Goal: Communication & Community: Answer question/provide support

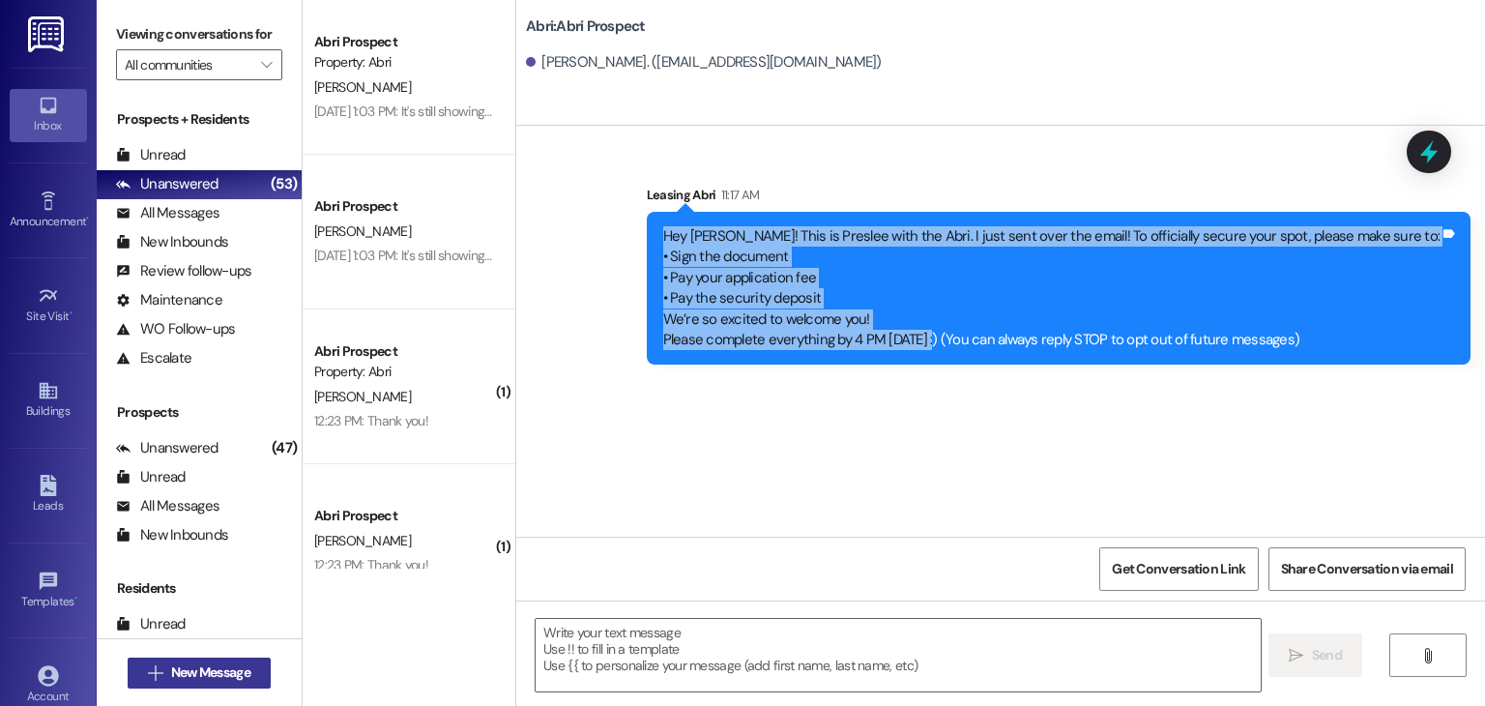
click at [197, 672] on span "New Message" at bounding box center [210, 672] width 79 height 20
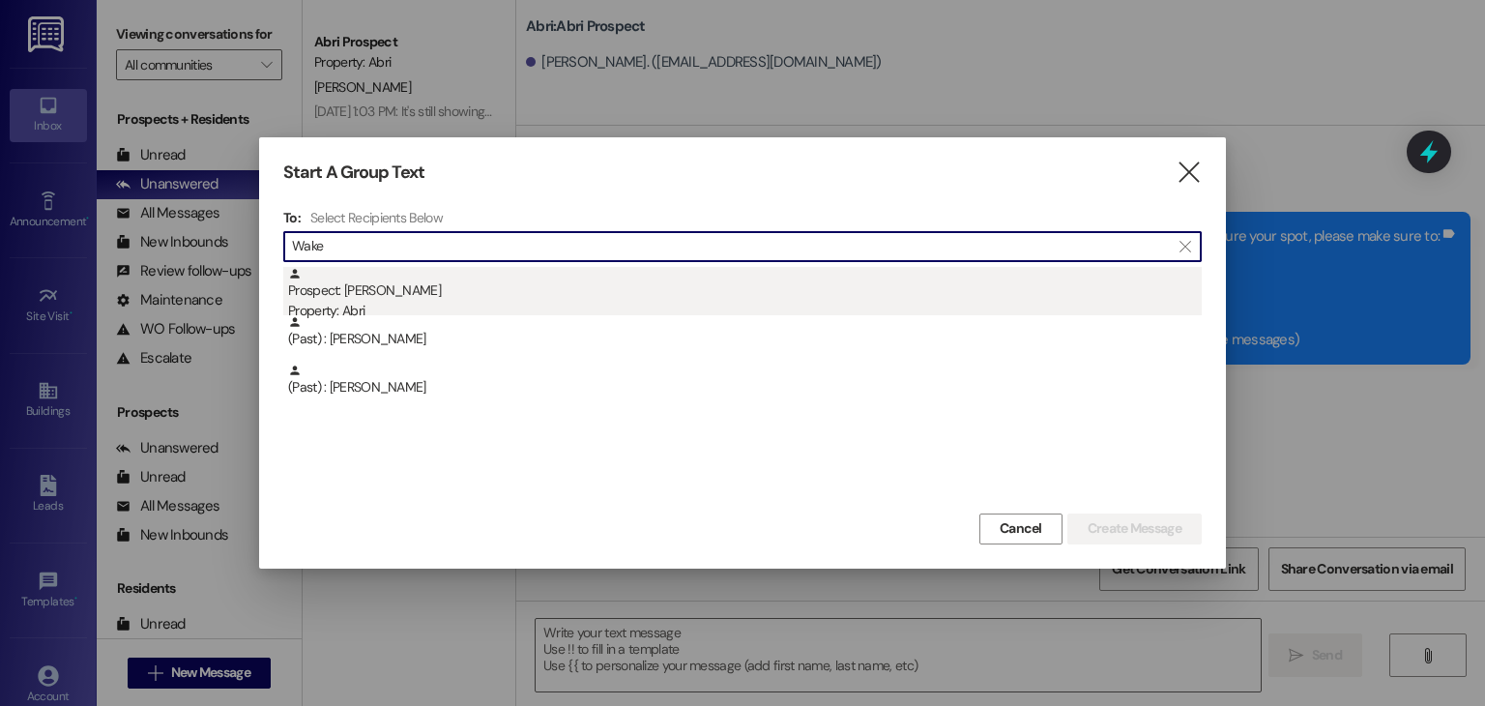
type input "Wake"
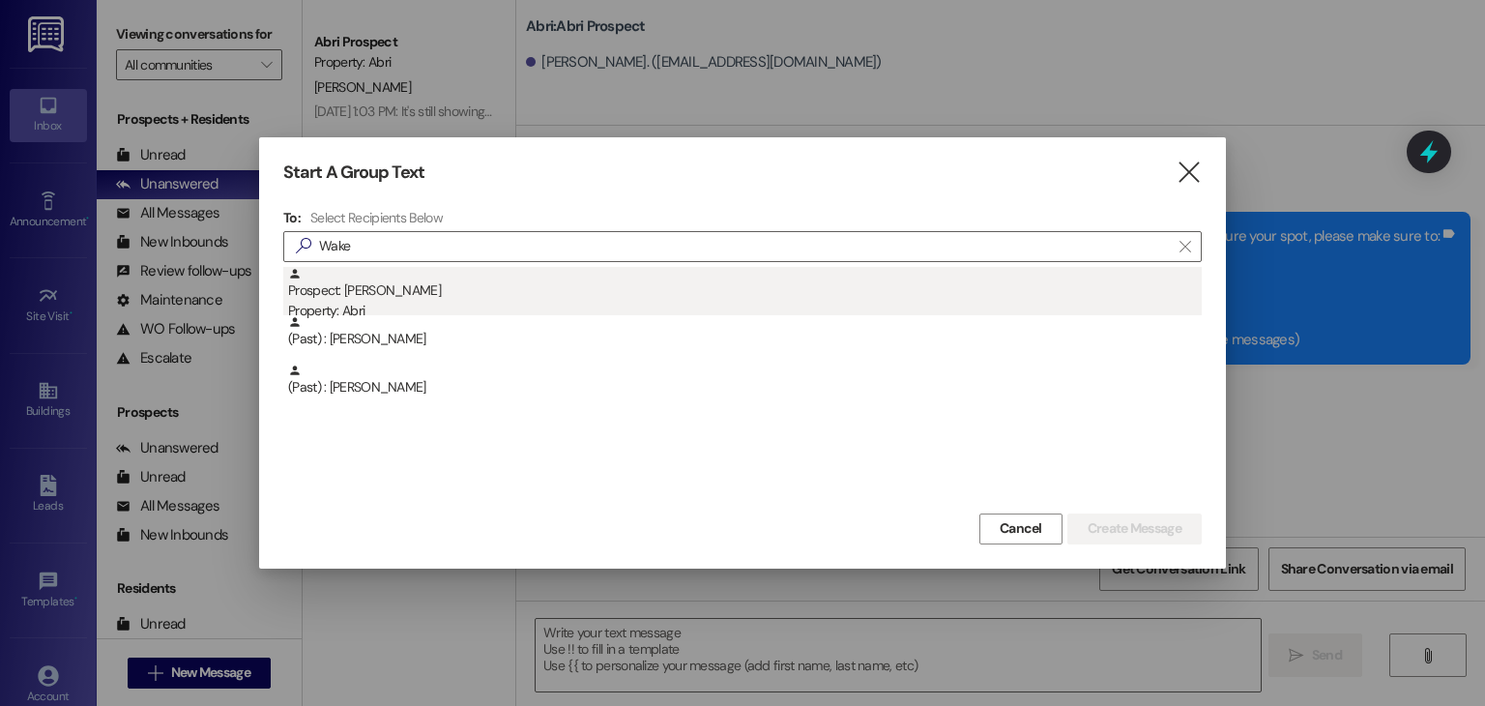
click at [448, 301] on div "Property: Abri" at bounding box center [745, 311] width 914 height 20
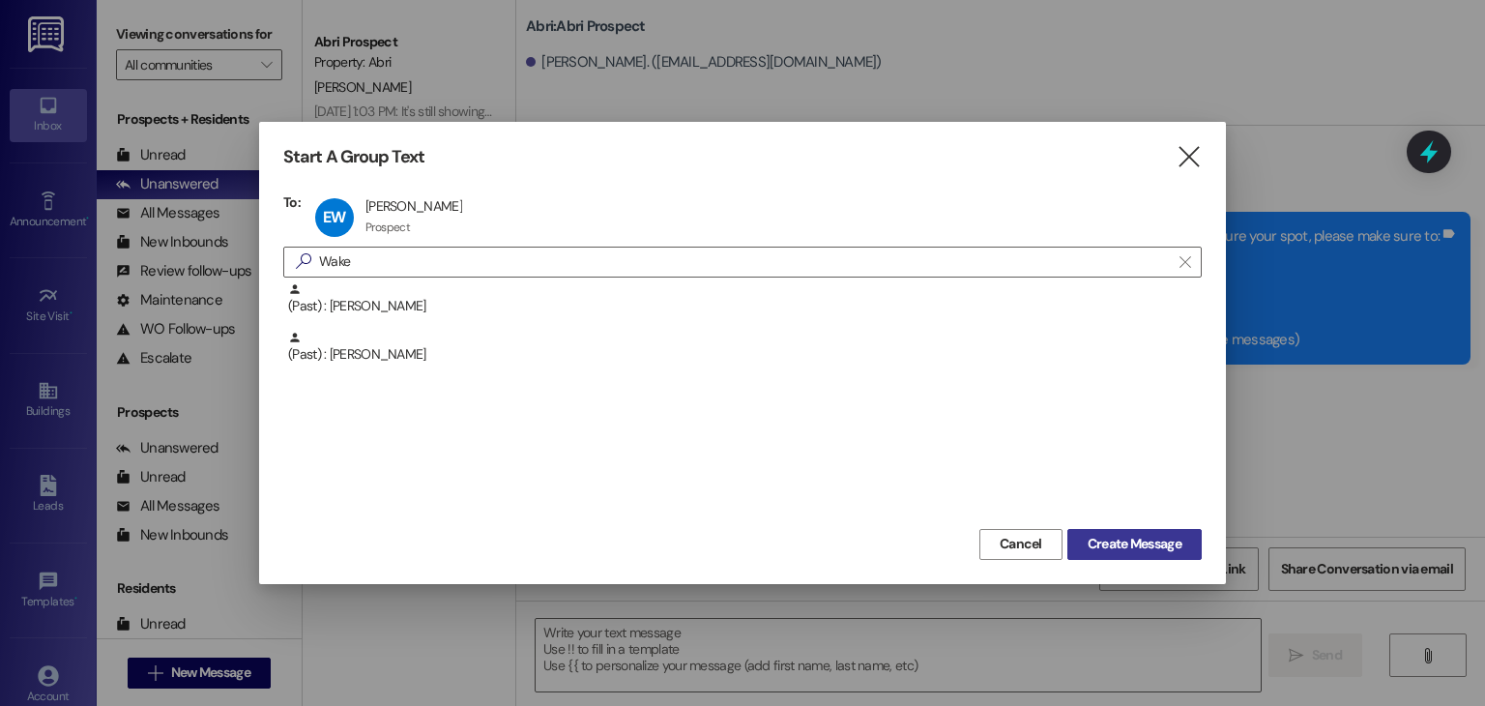
click at [1111, 545] on span "Create Message" at bounding box center [1135, 544] width 94 height 20
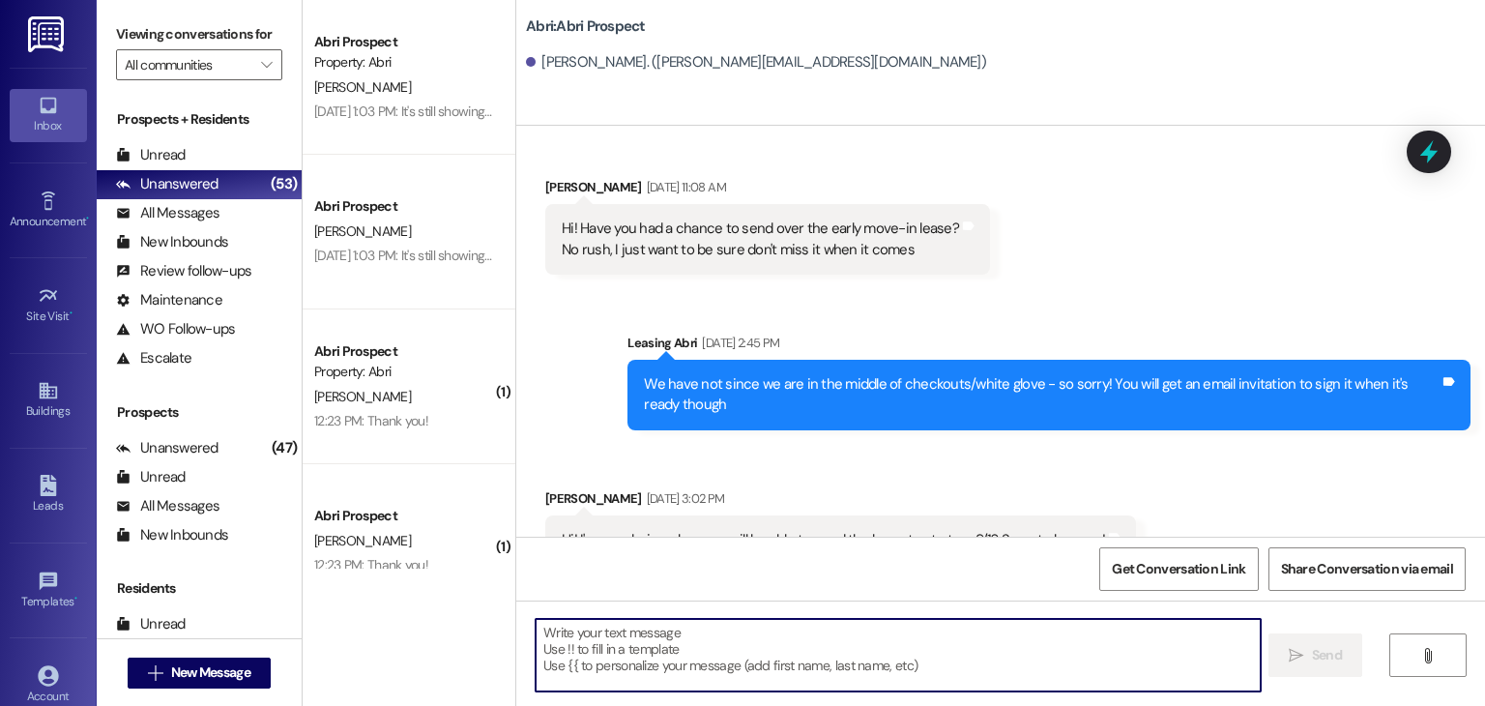
click at [844, 654] on textarea at bounding box center [898, 655] width 724 height 73
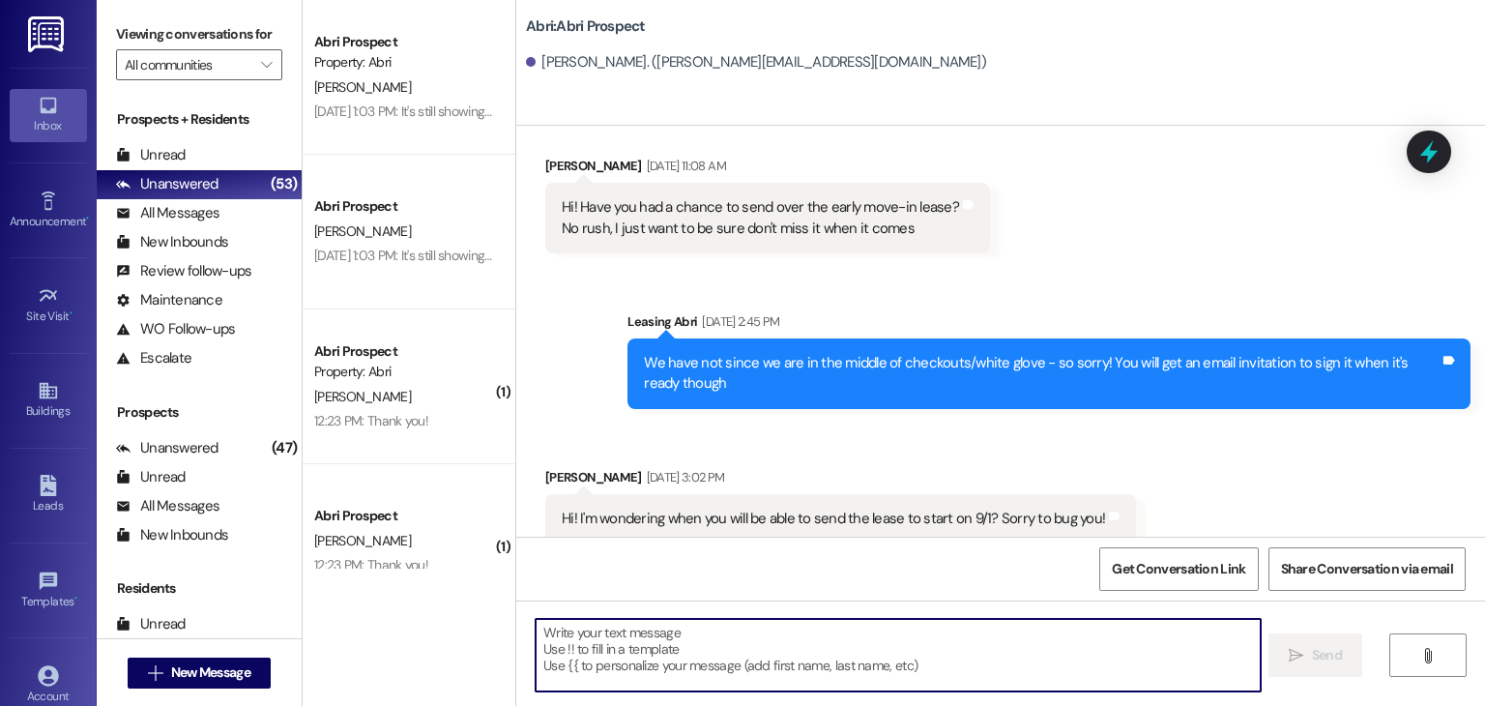
scroll to position [1984, 0]
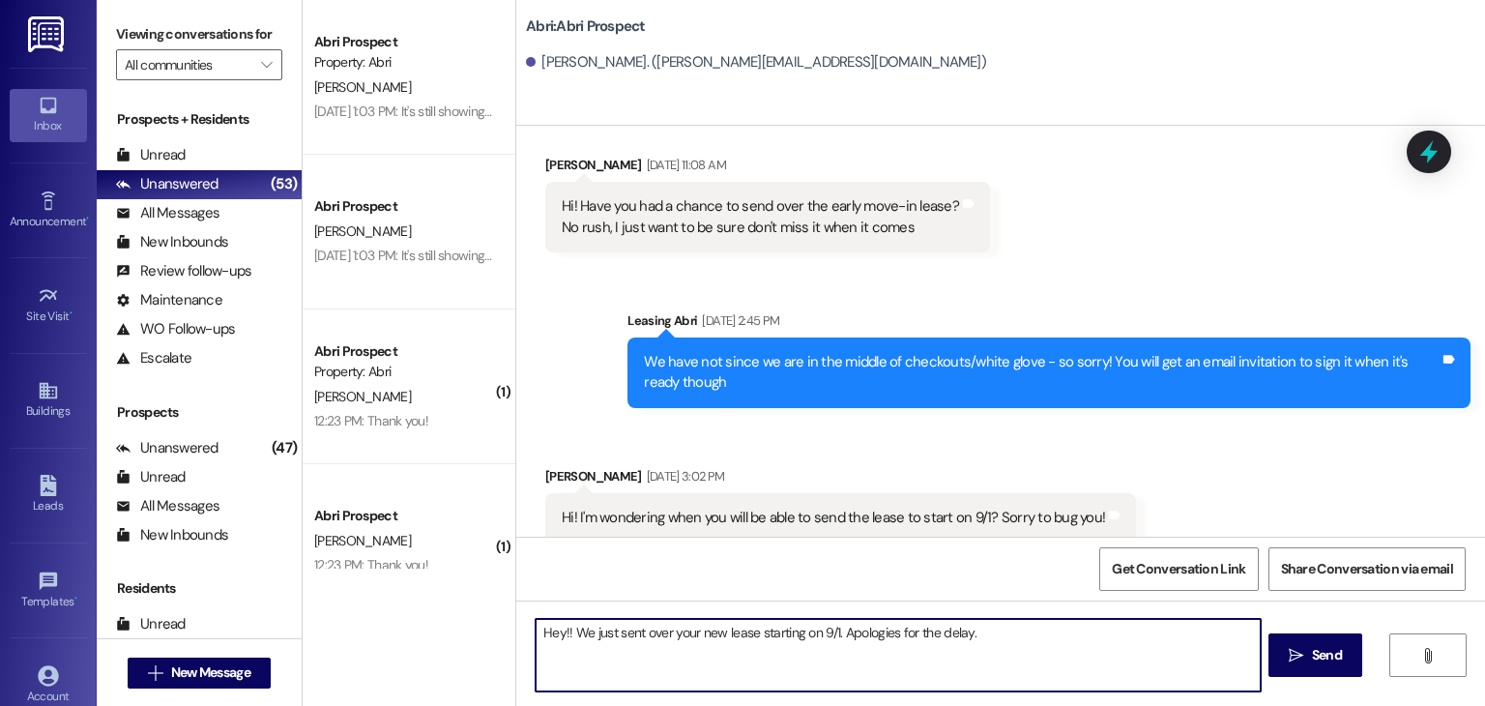
click at [744, 633] on textarea "Hey!! We just sent over your new lease starting on 9/1. Apologies for the delay." at bounding box center [898, 655] width 724 height 73
click at [1037, 642] on textarea "Hey!! We just sent over your new lease extension starting on 9/1. Apologies for…" at bounding box center [898, 655] width 724 height 73
type textarea "Hey!! We just sent over your new lease extension starting on 9/1. Apologies for…"
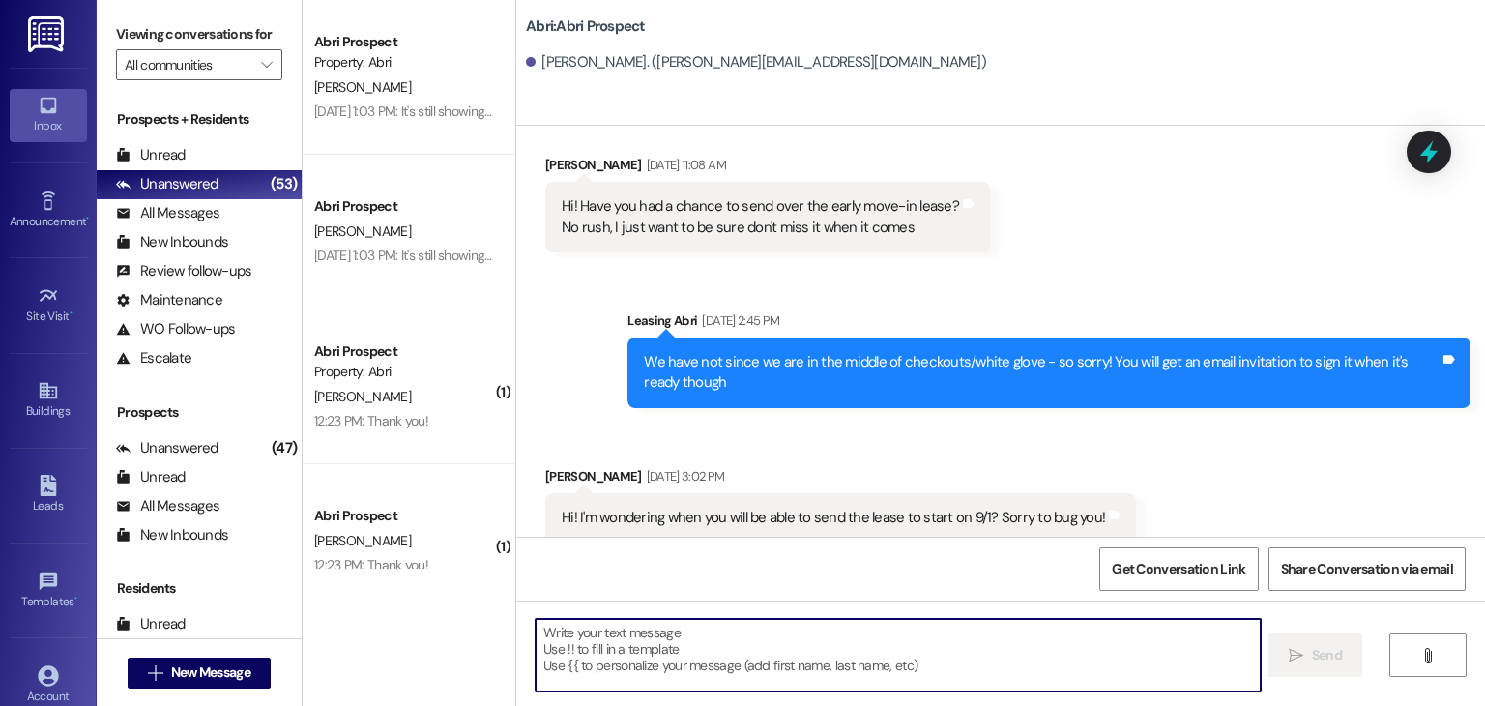
scroll to position [2275, 0]
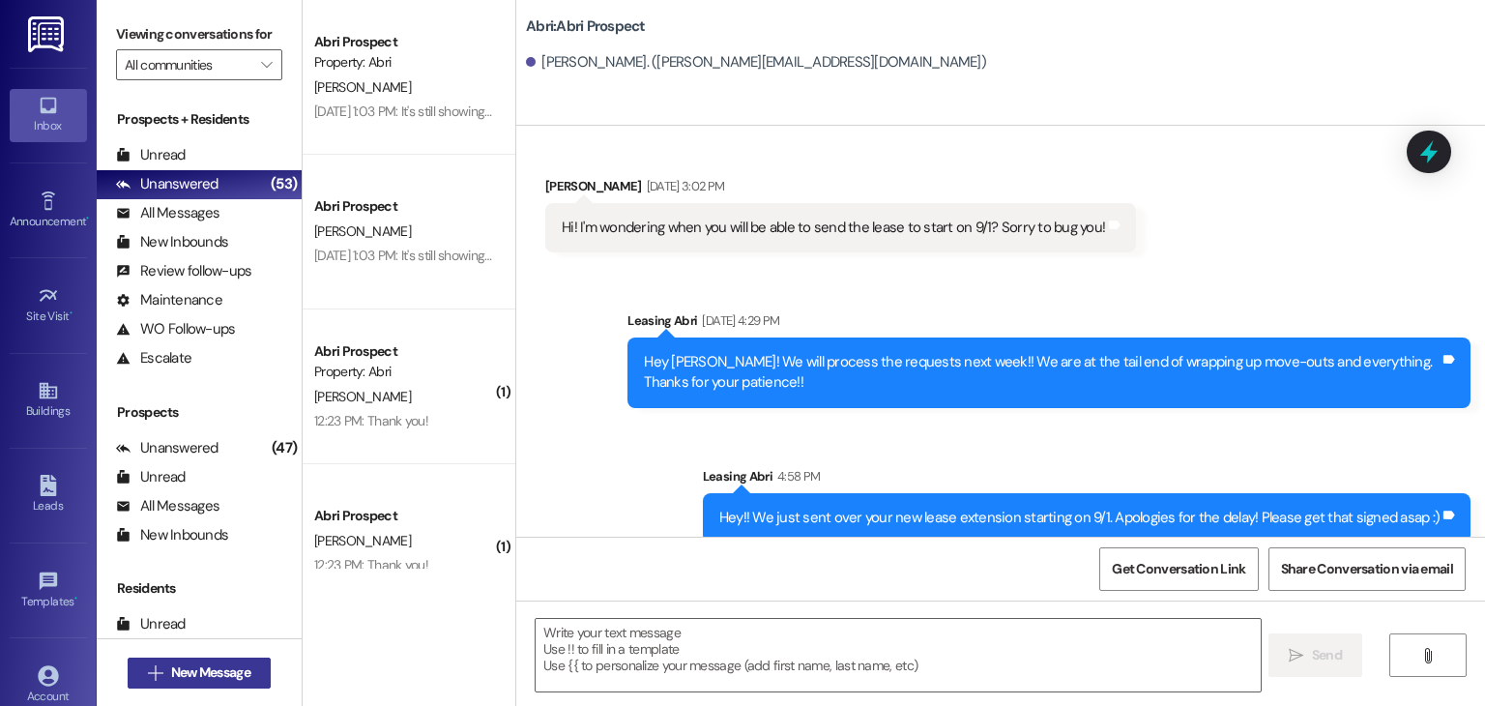
click at [228, 667] on span "New Message" at bounding box center [210, 672] width 79 height 20
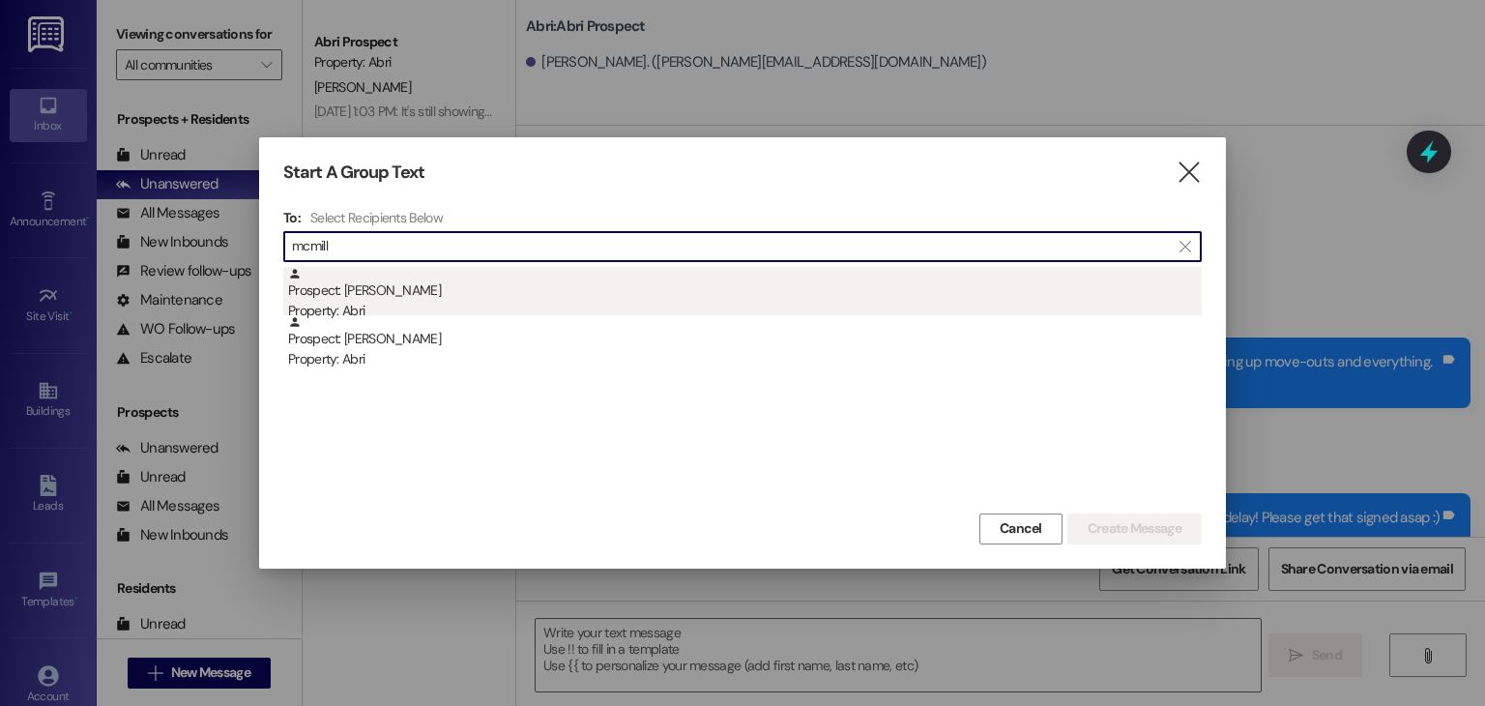
type input "mcmill"
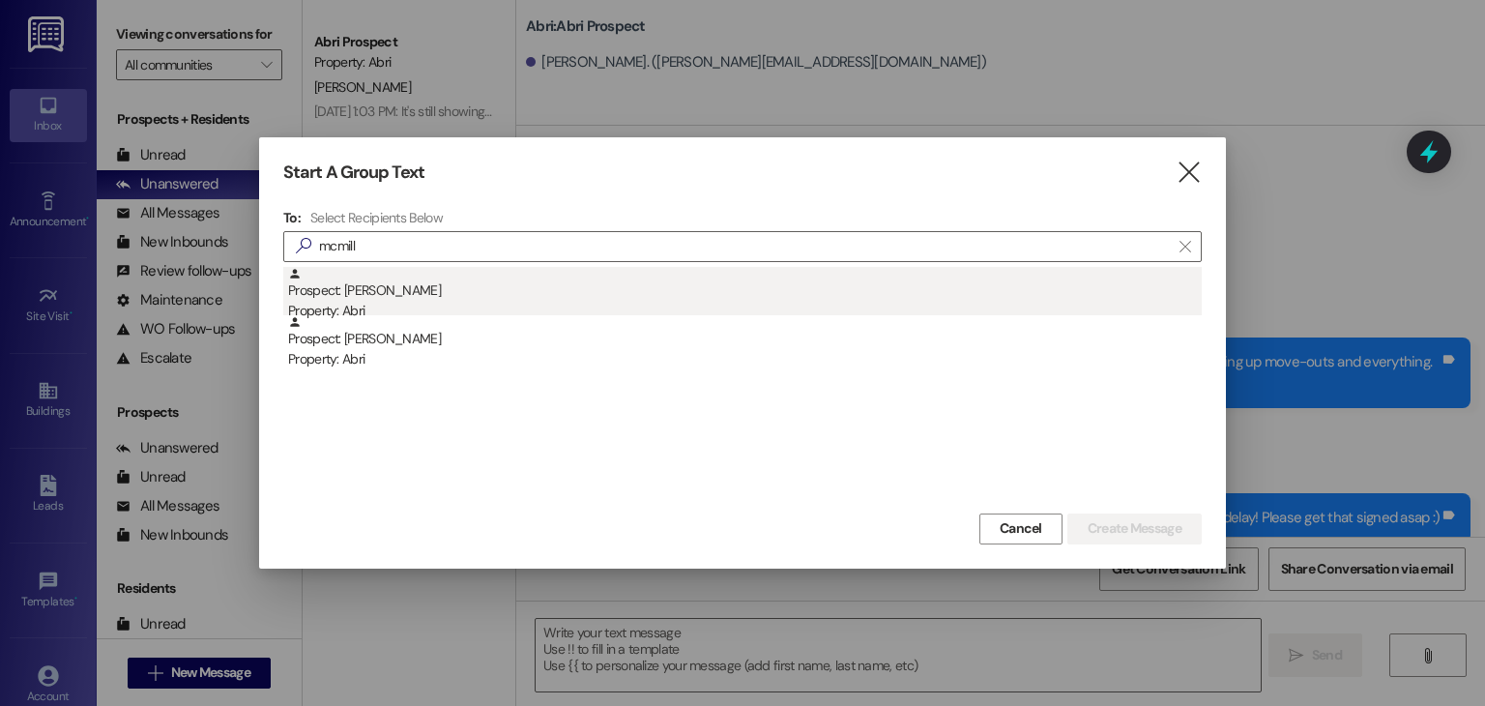
click at [478, 287] on div "Prospect: [PERSON_NAME] Property: Abri" at bounding box center [745, 294] width 914 height 55
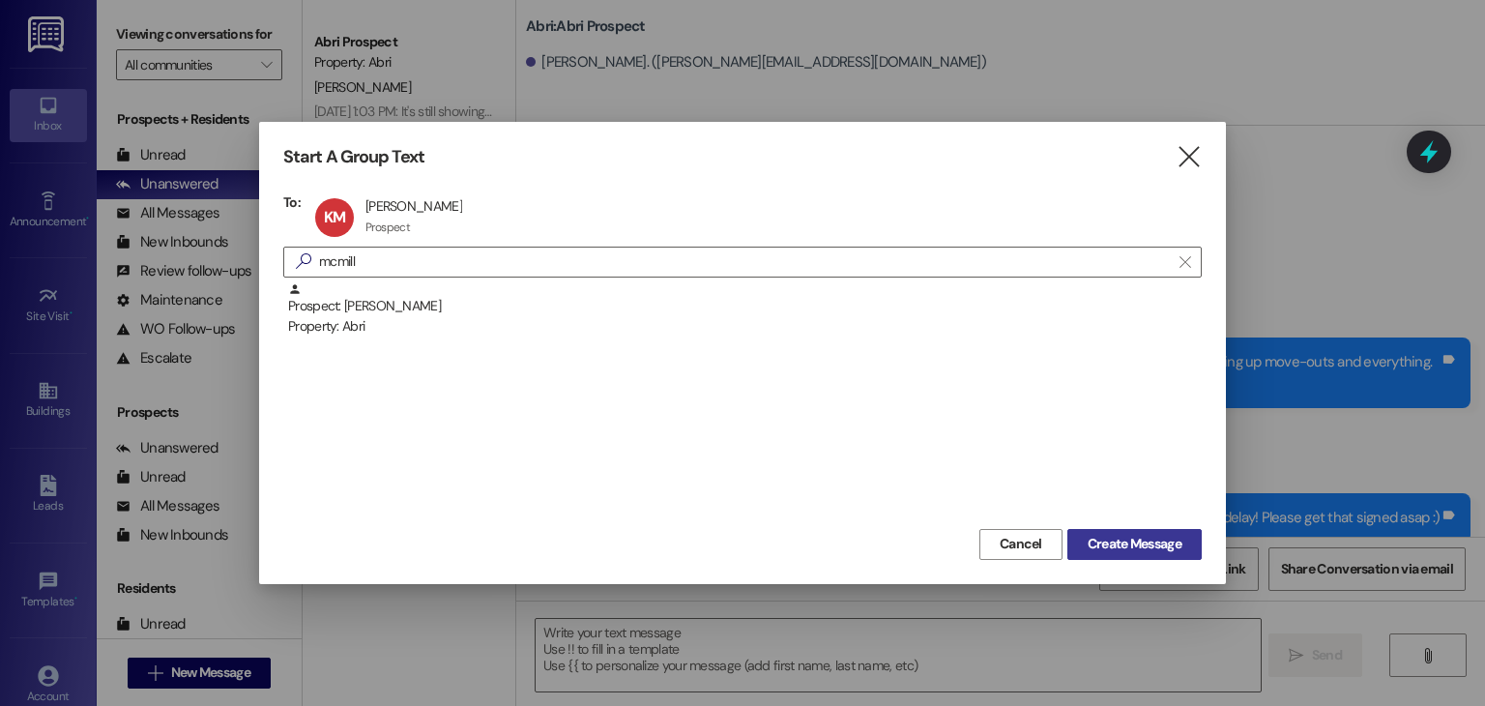
click at [1109, 549] on span "Create Message" at bounding box center [1135, 544] width 94 height 20
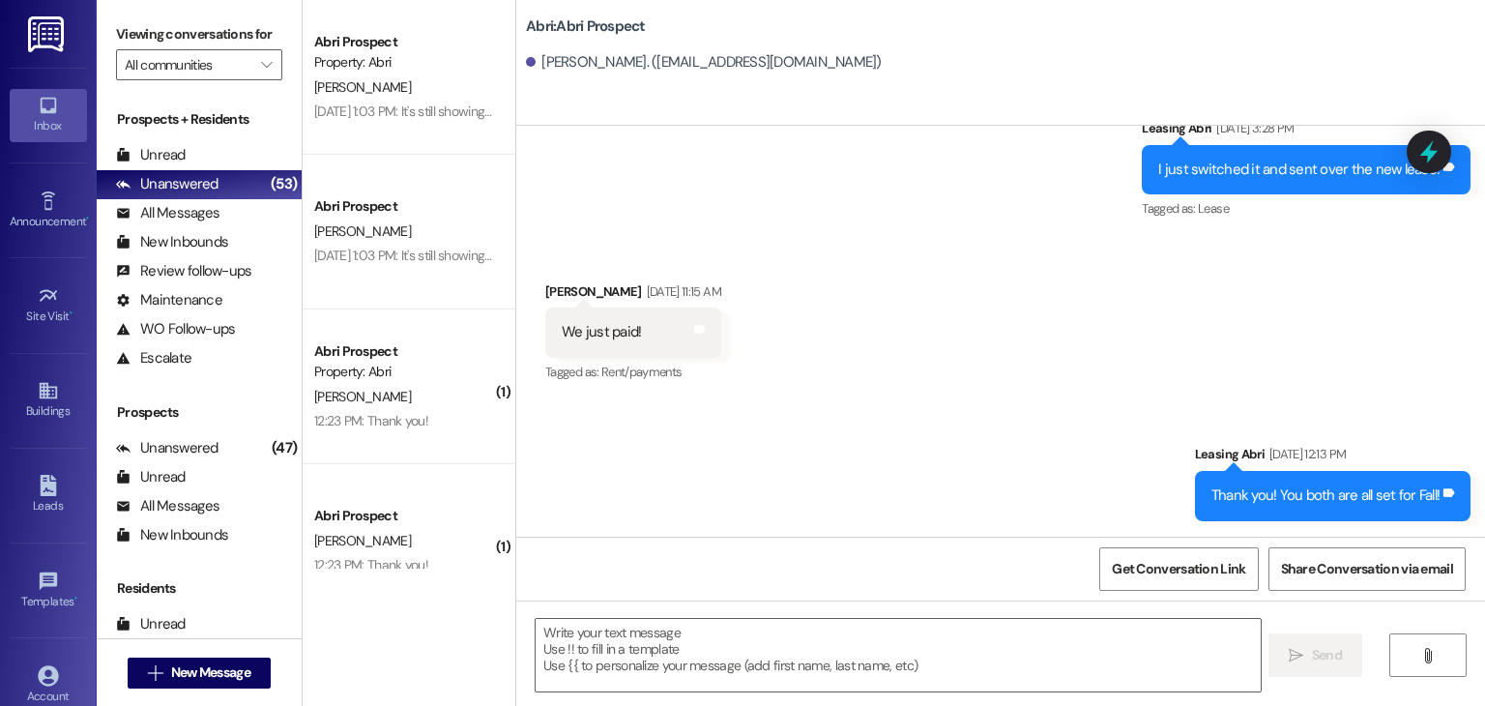
scroll to position [1011, 0]
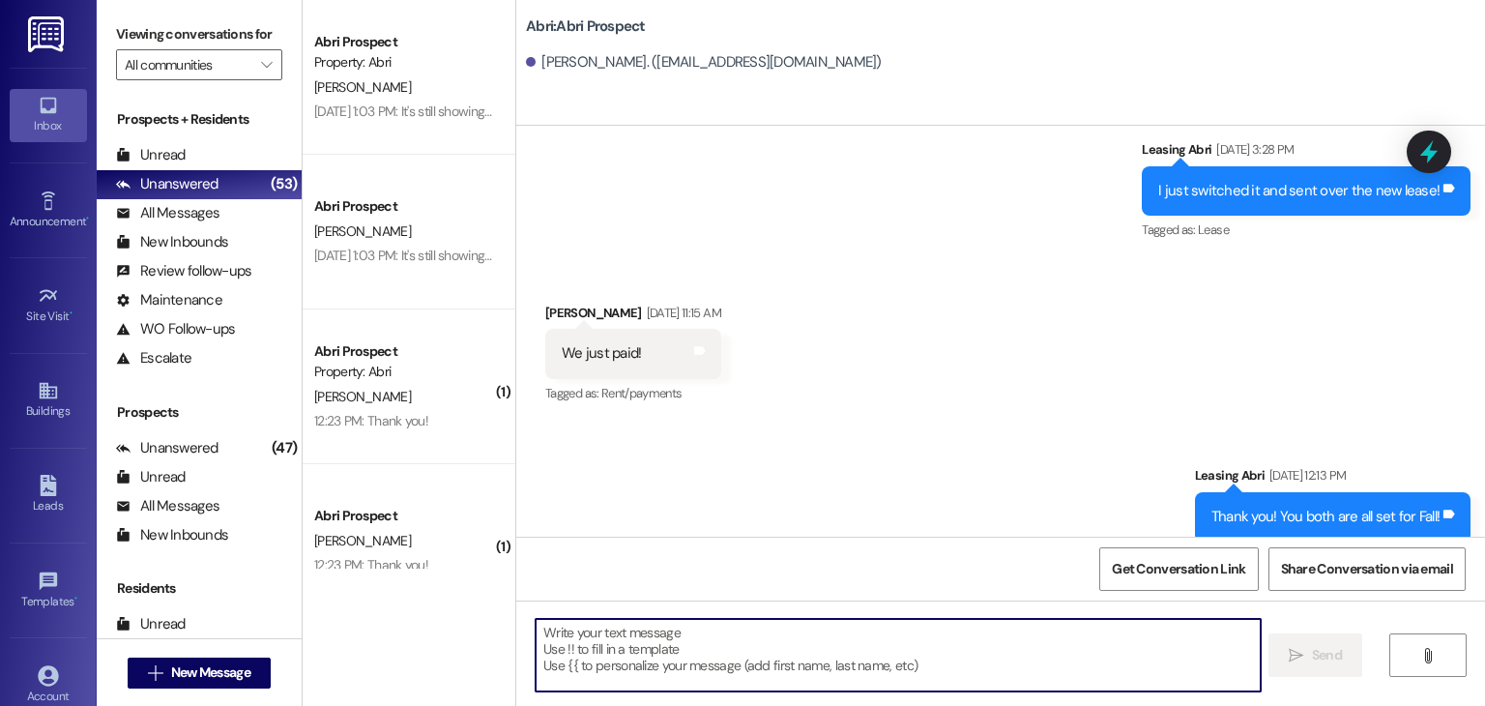
click at [891, 634] on textarea at bounding box center [898, 655] width 724 height 73
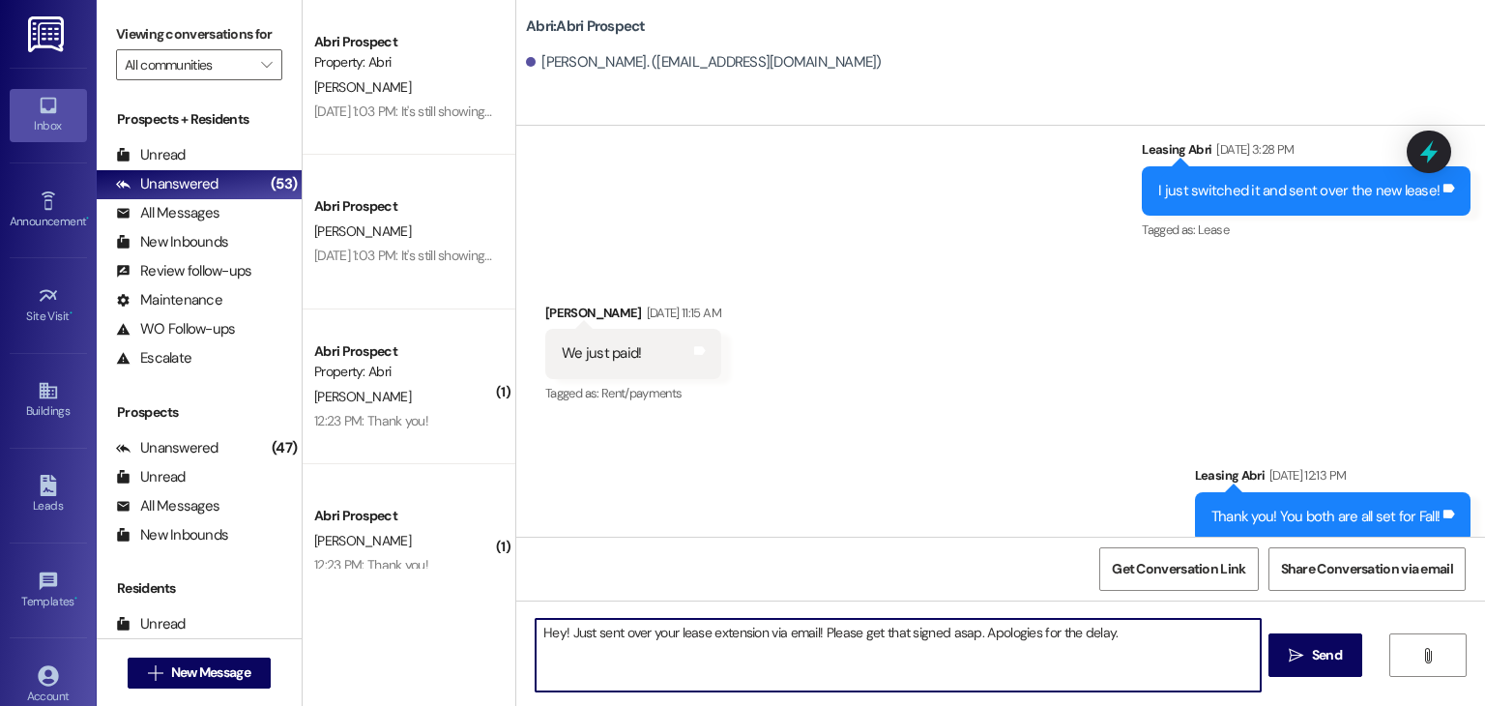
click at [557, 638] on textarea "Hey! Just sent over your lease extension via email! Please get that signed asap…" at bounding box center [898, 655] width 724 height 73
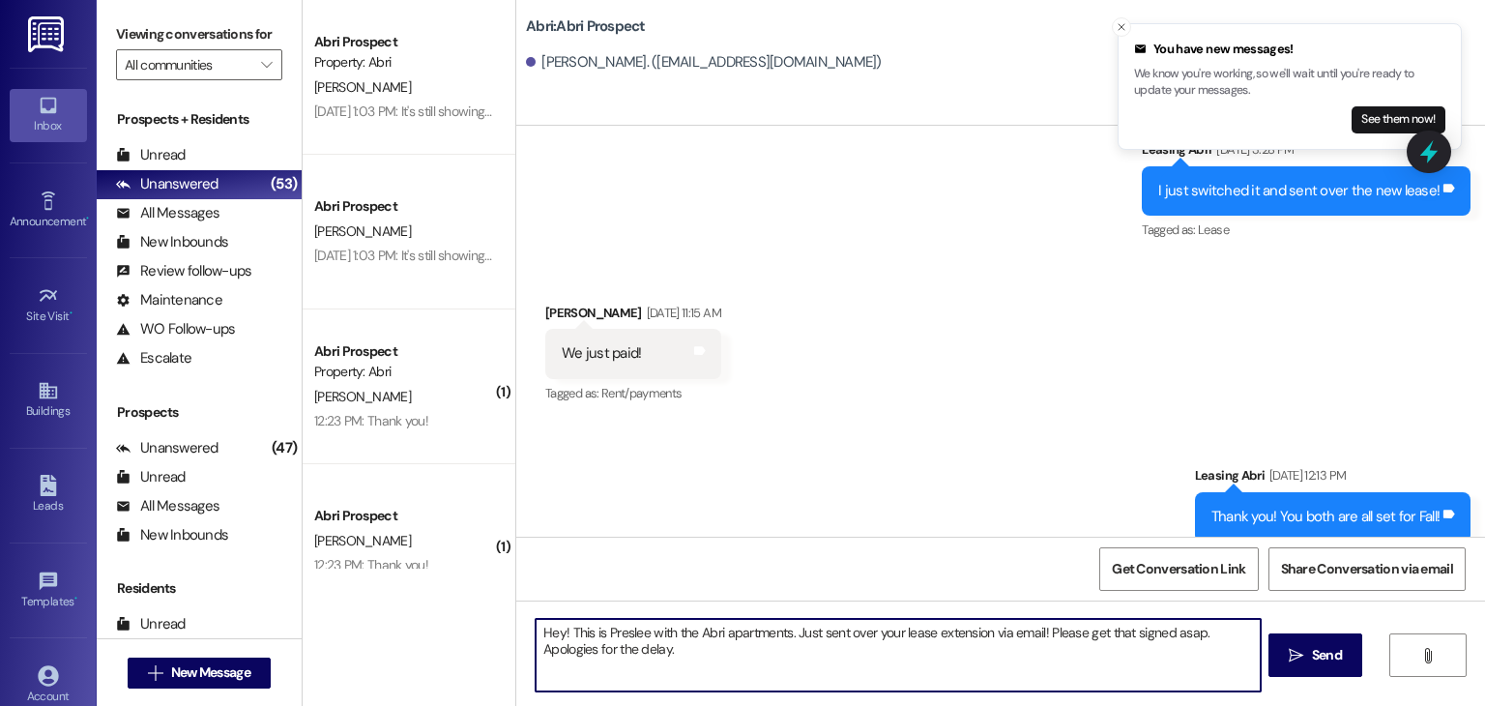
click at [754, 668] on textarea "Hey! This is Preslee with the Abri apartments. Just sent over your lease extens…" at bounding box center [898, 655] width 724 height 73
type textarea "Hey! This is Preslee with the Abri apartments. Just sent over your lease extens…"
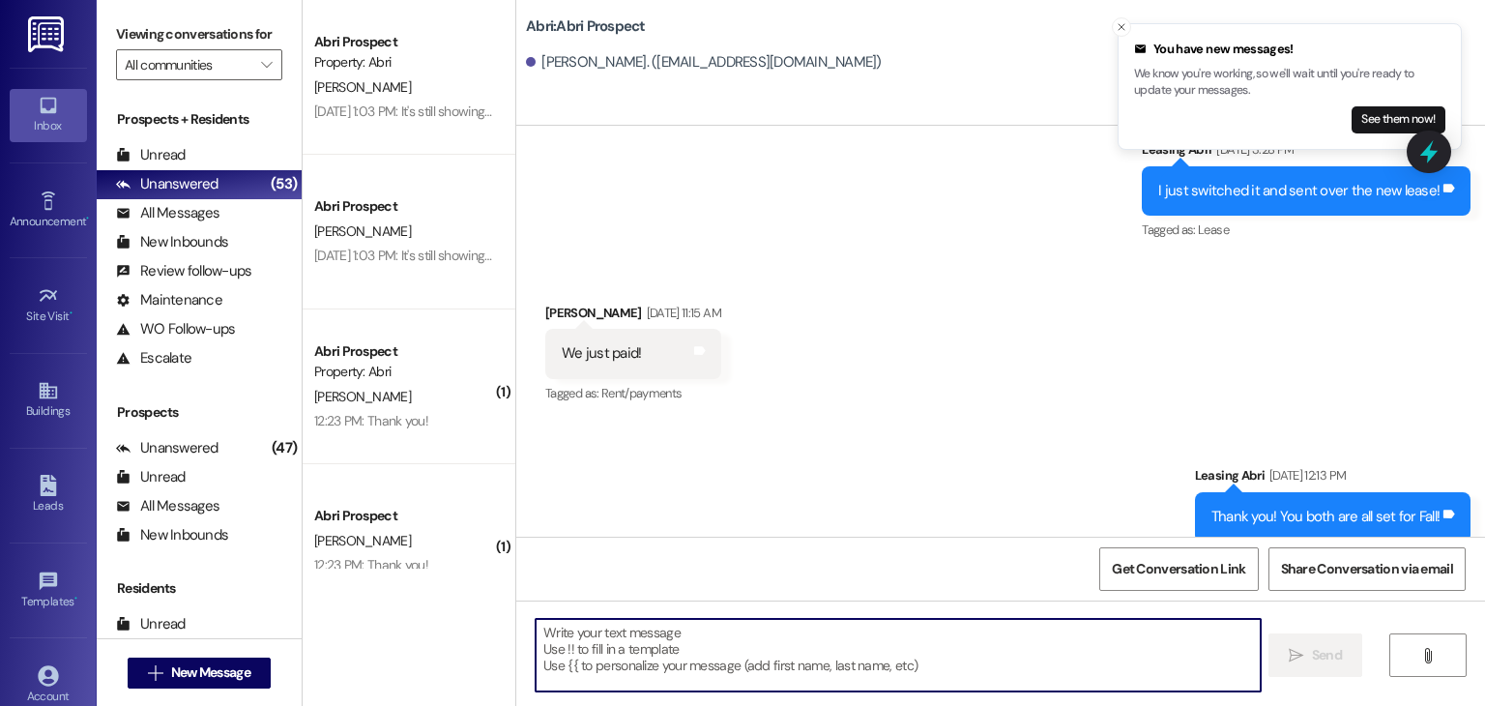
scroll to position [1166, 0]
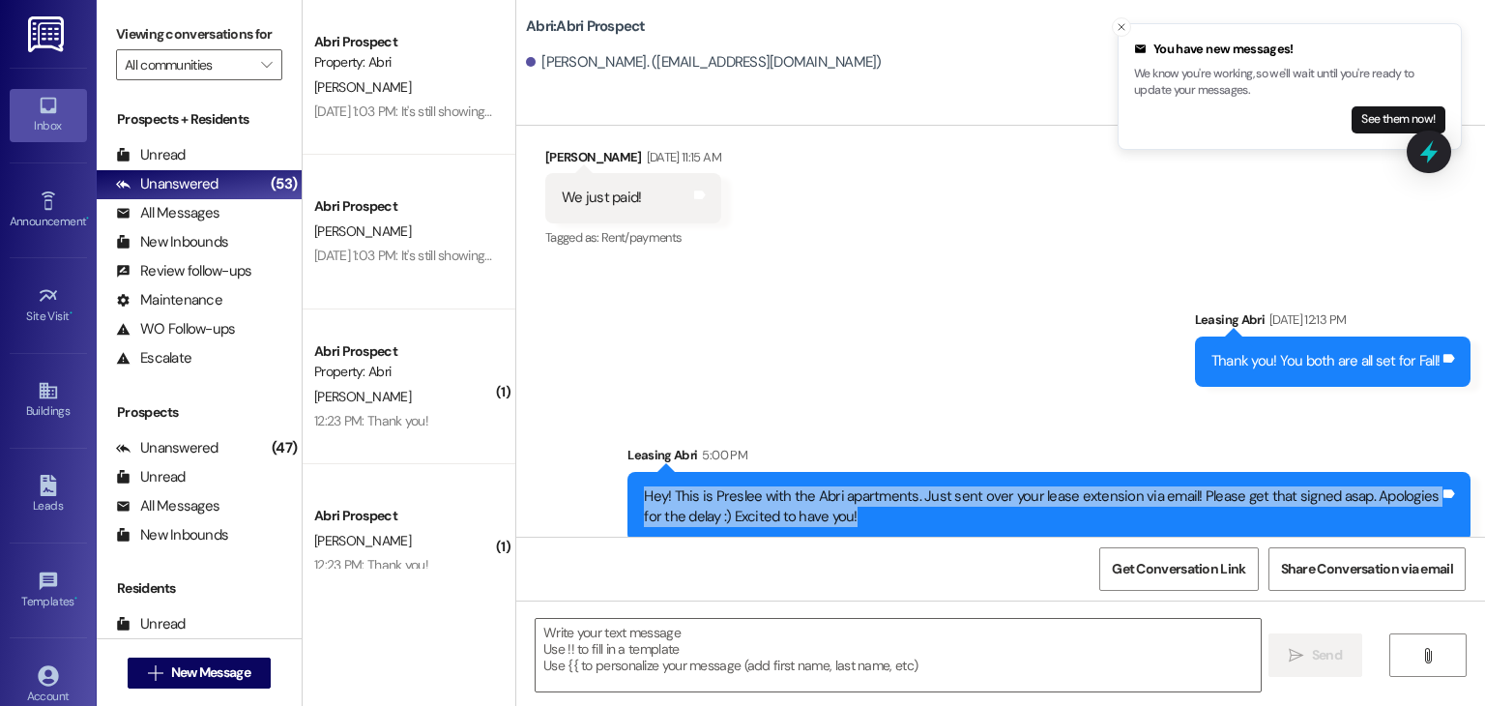
drag, startPoint x: 628, startPoint y: 474, endPoint x: 836, endPoint y: 502, distance: 209.8
click at [836, 502] on div "Hey! This is Preslee with the Abri apartments. Just sent over your lease extens…" at bounding box center [1049, 507] width 843 height 71
copy div "Hey! This is Preslee with the Abri apartments. Just sent over your lease extens…"
click at [925, 520] on div "Leasing Abri 5:00 PM Hey! This is Preslee with the Abri apartments. Just sent o…" at bounding box center [1049, 494] width 843 height 98
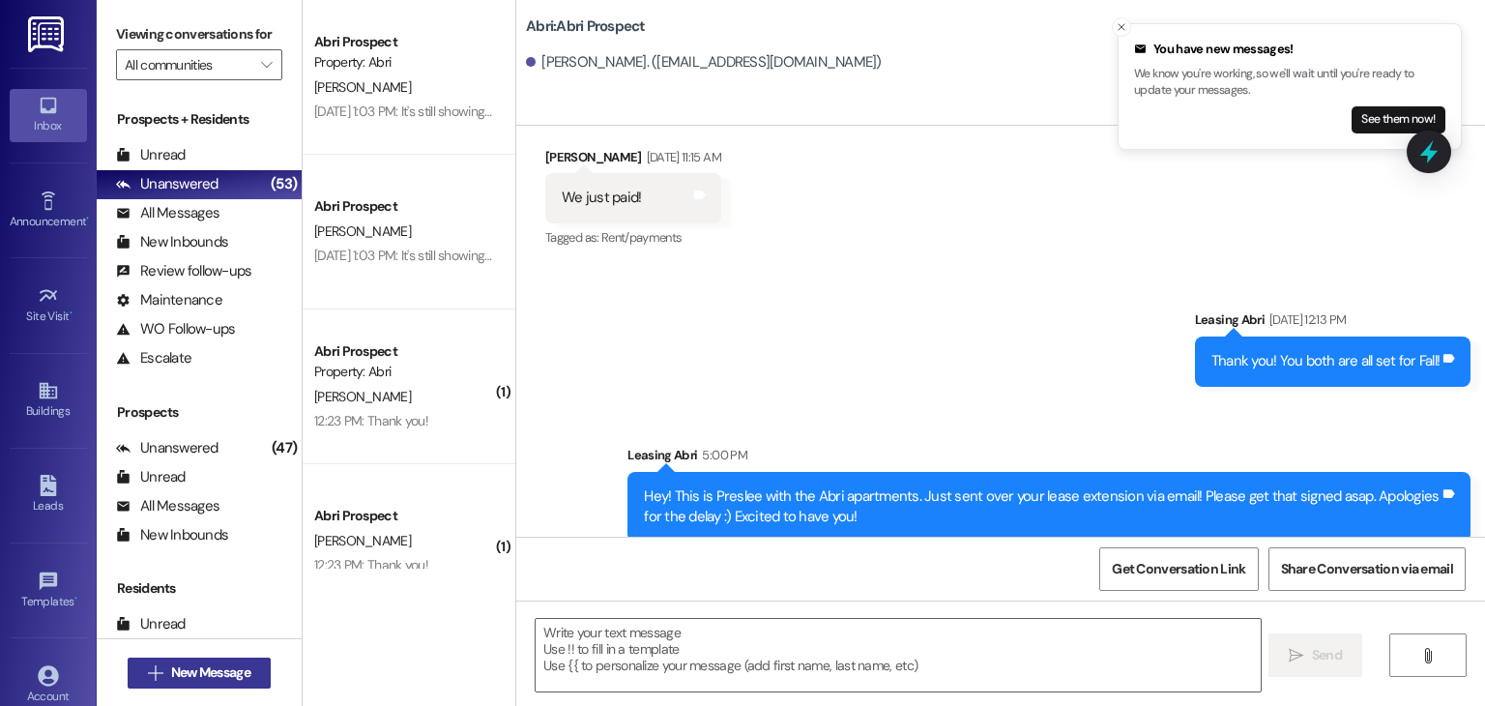
click at [244, 662] on span "New Message" at bounding box center [210, 672] width 79 height 20
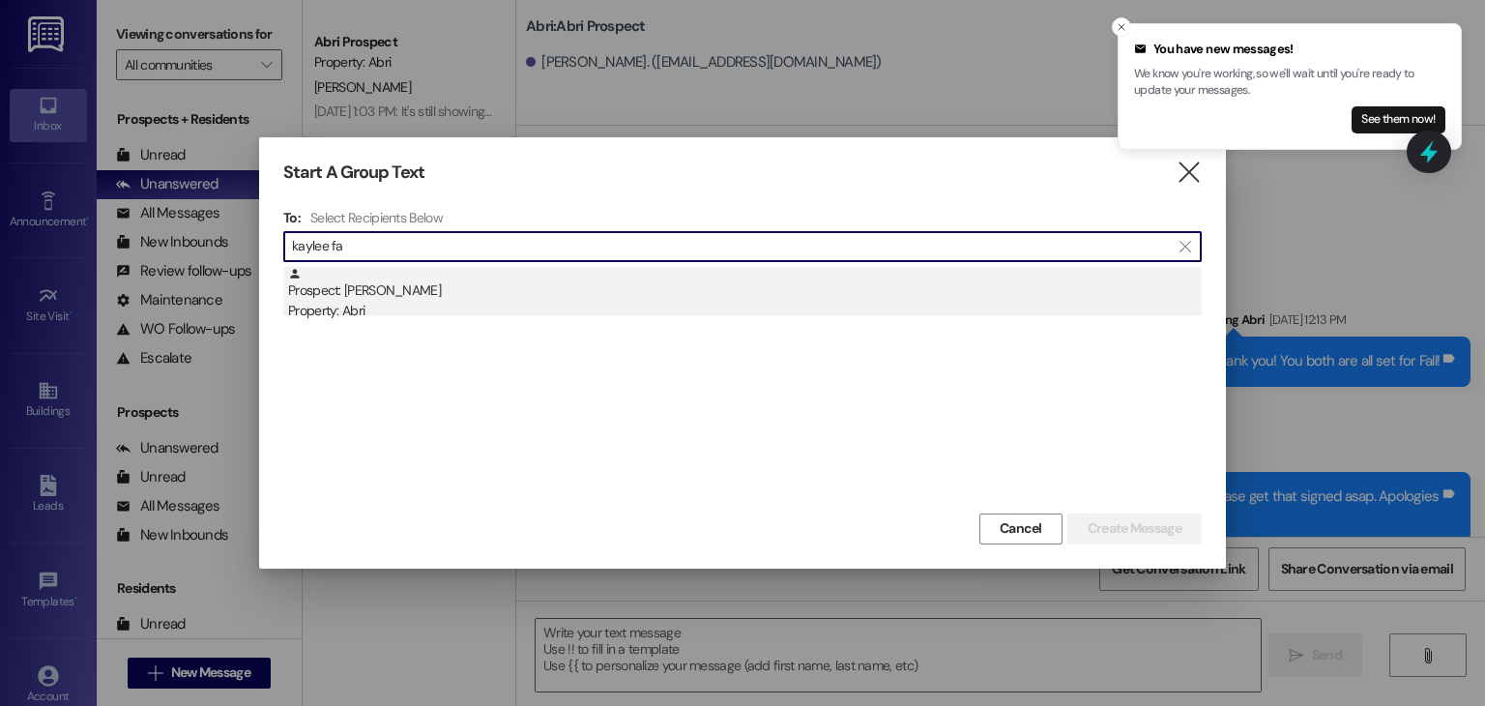
type input "kaylee fa"
click at [445, 294] on div "Prospect: [PERSON_NAME] Property: Abri" at bounding box center [745, 294] width 914 height 55
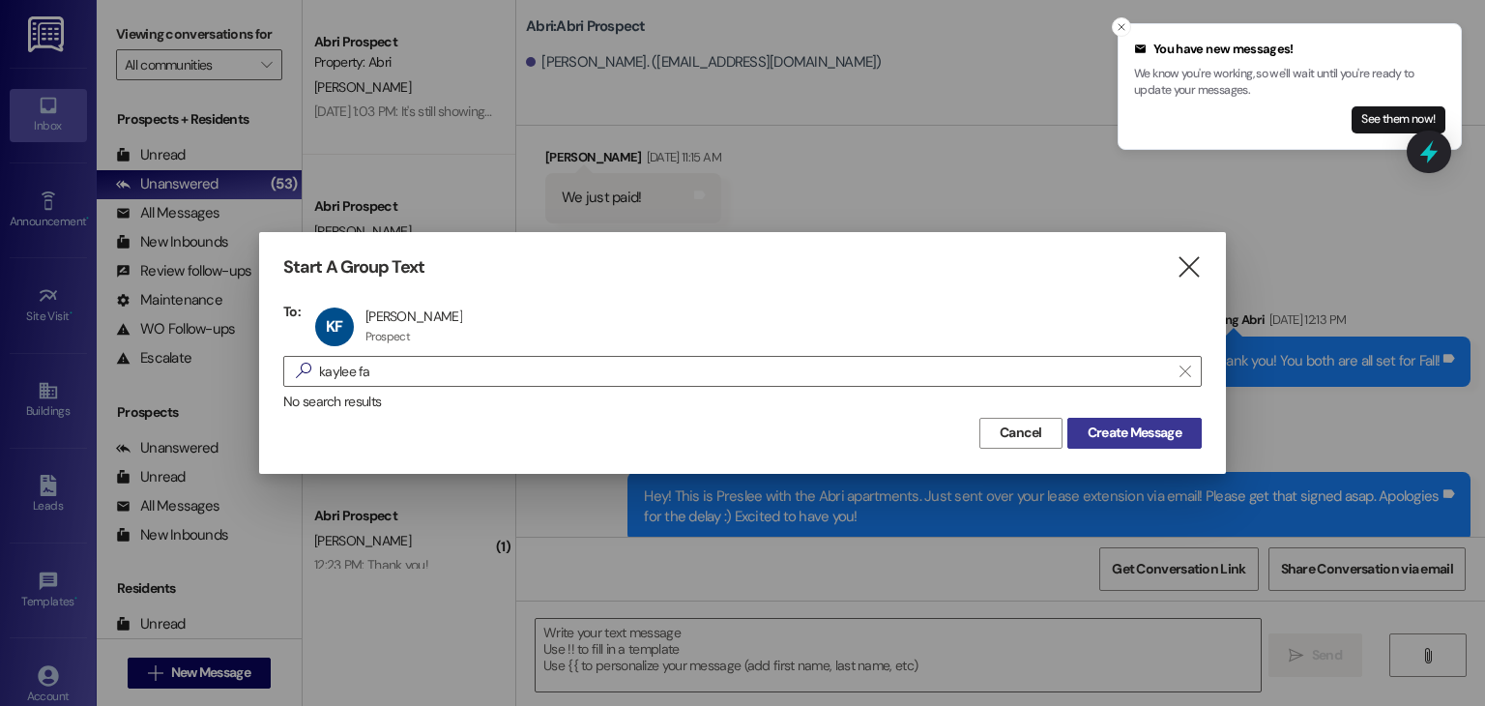
click at [1101, 423] on span "Create Message" at bounding box center [1135, 433] width 94 height 20
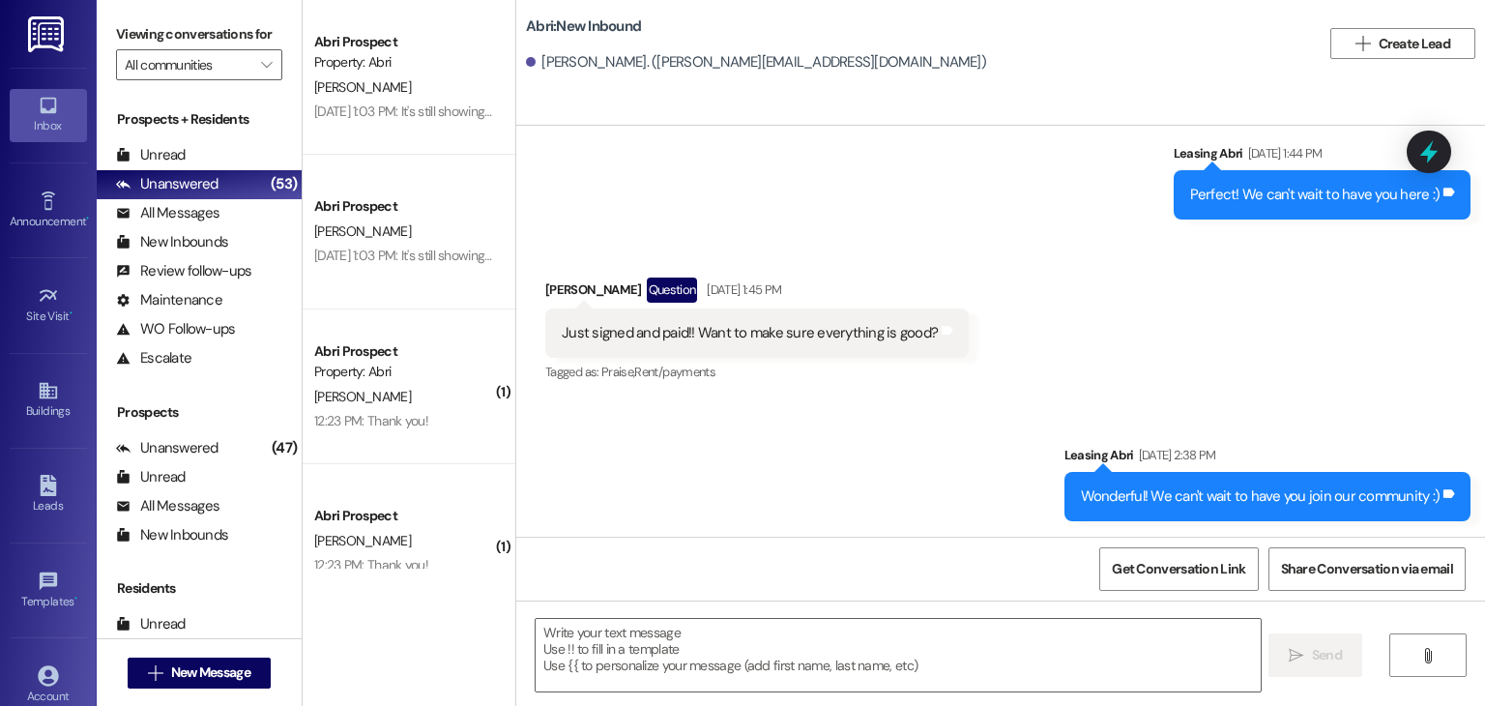
scroll to position [798, 0]
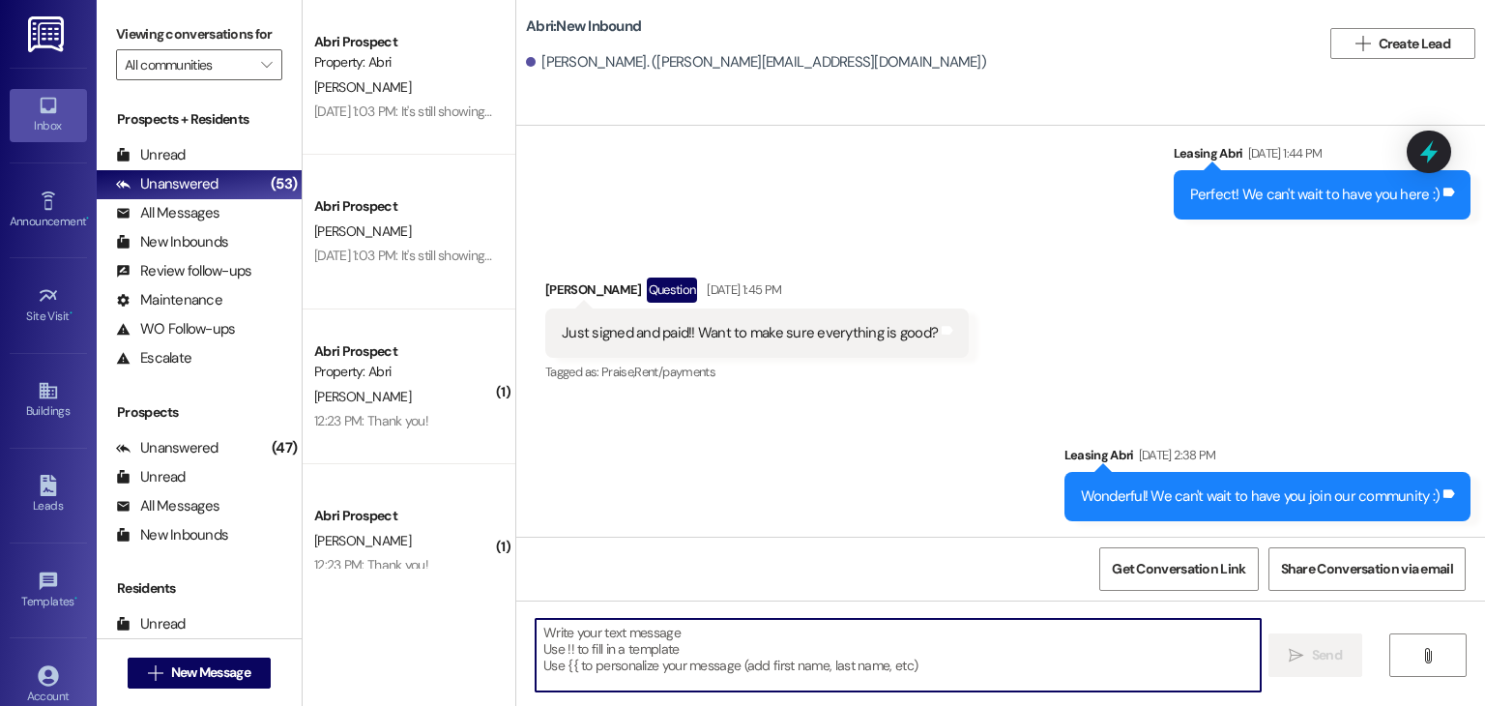
click at [661, 643] on textarea at bounding box center [898, 655] width 724 height 73
paste textarea "Hey! This is Preslee with the Abri apartments. Just sent over your lease extens…"
type textarea "Hey! This is Preslee with the Abri apartments. Just sent over your lease extens…"
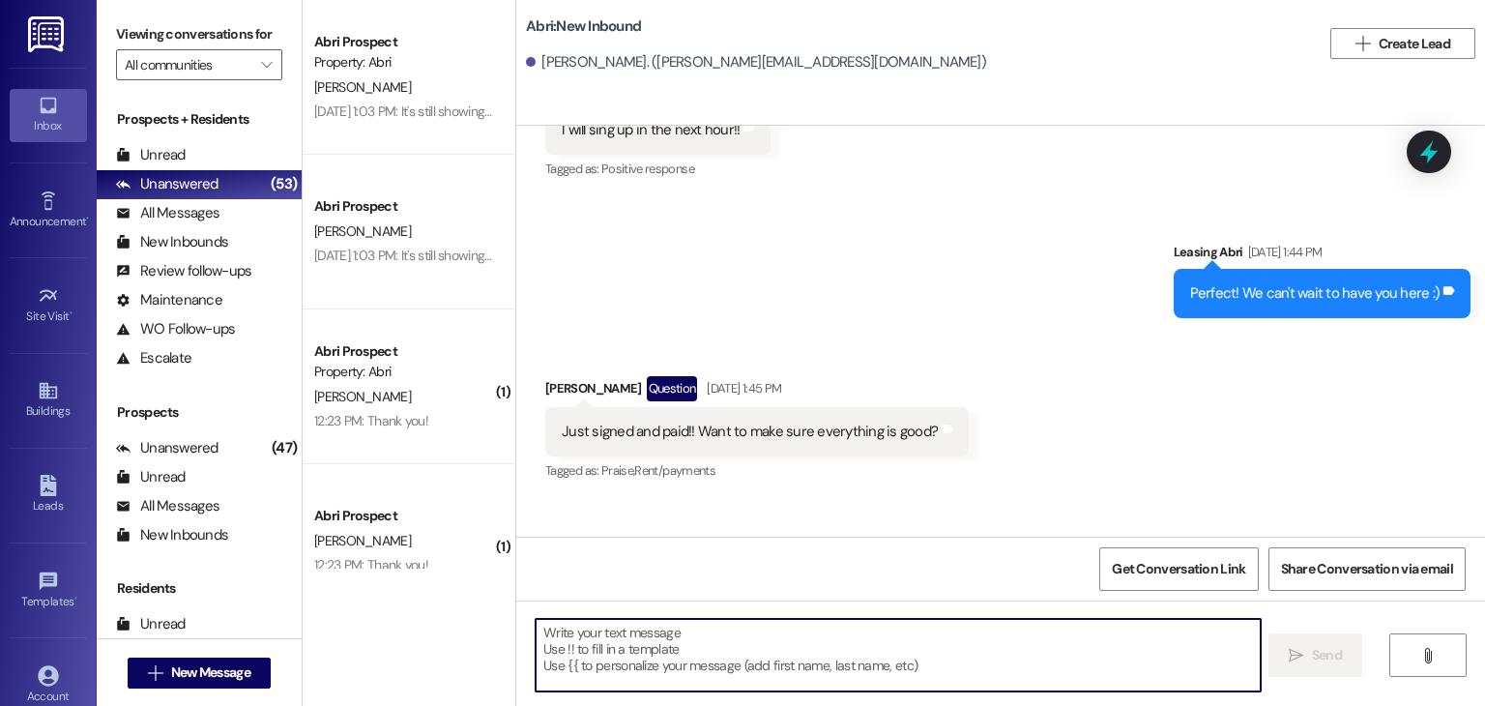
scroll to position [662, 0]
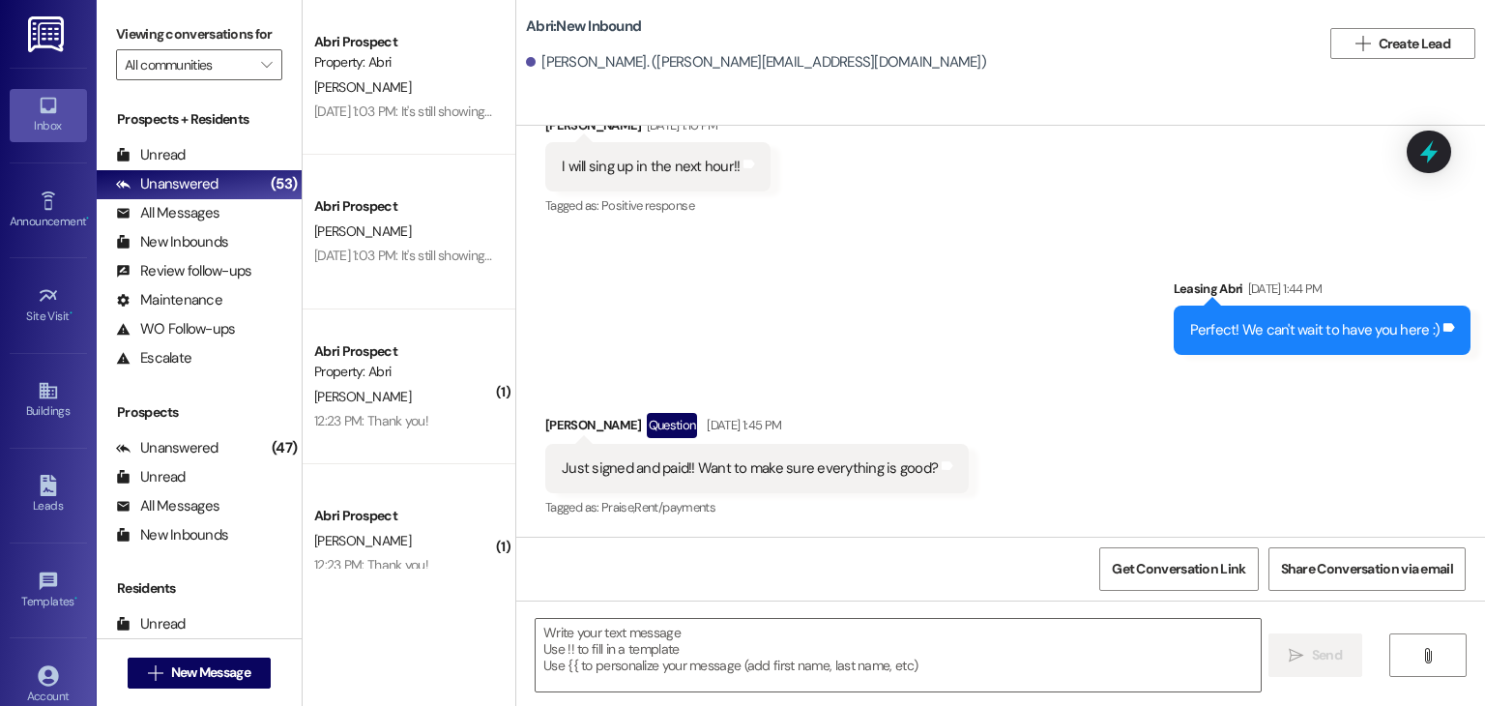
click at [174, 653] on div " New Message" at bounding box center [199, 673] width 143 height 48
click at [185, 662] on span "New Message" at bounding box center [210, 672] width 79 height 20
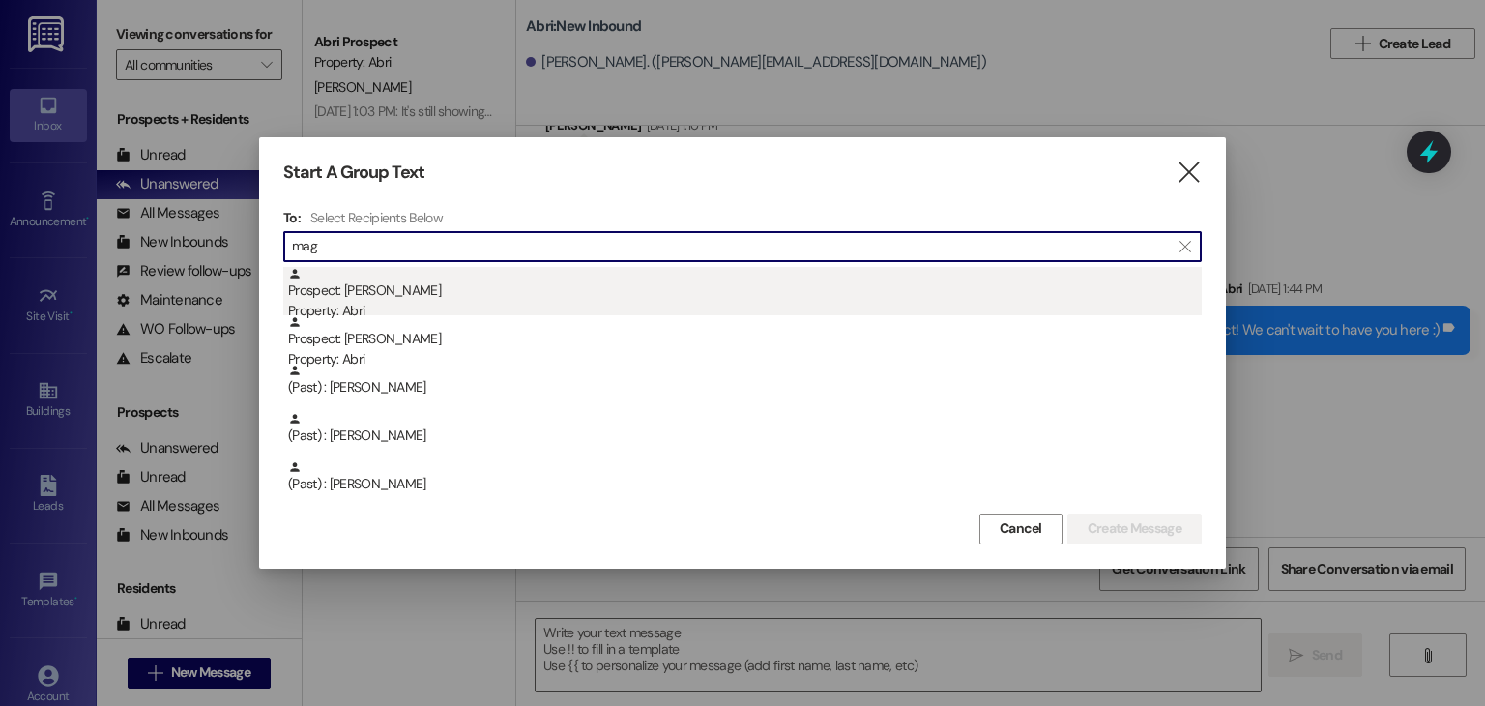
type input "mag"
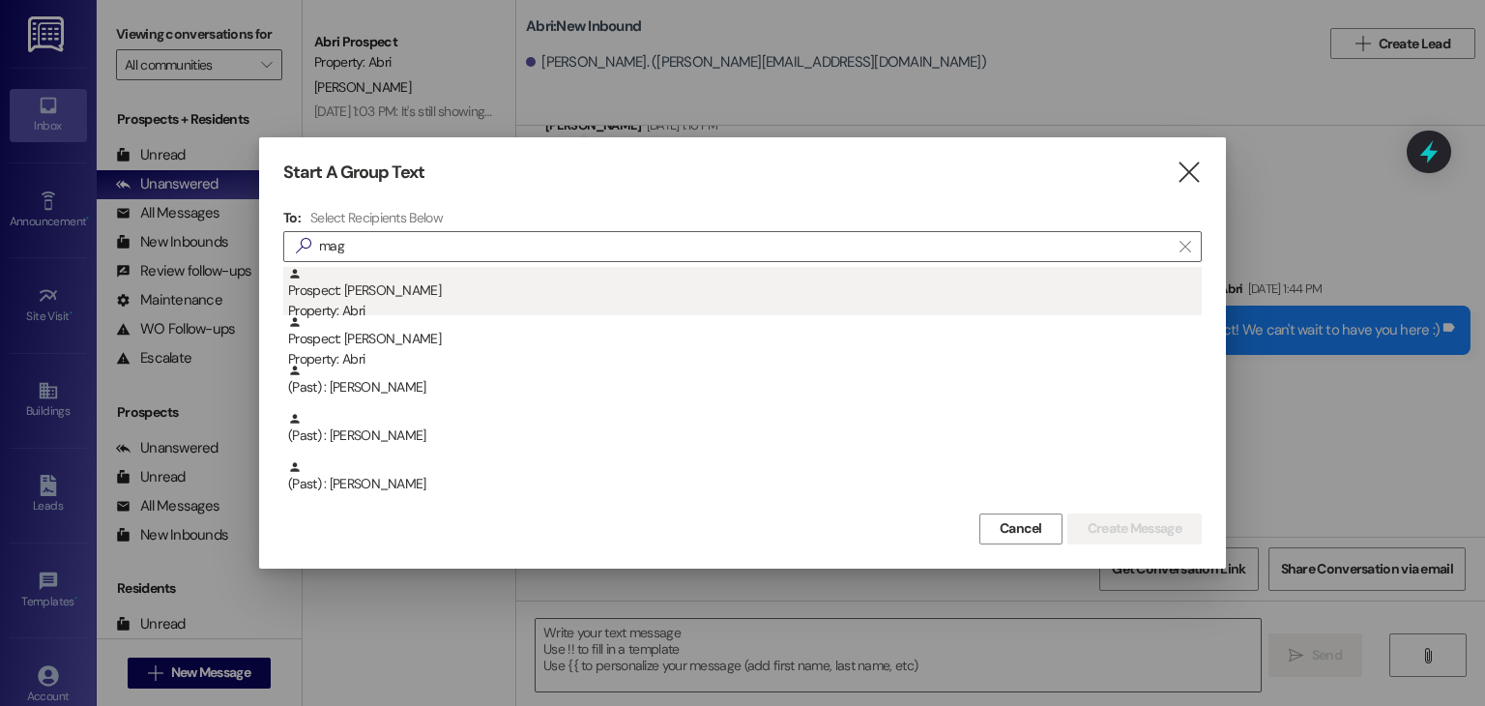
click at [453, 299] on div "Prospect: [PERSON_NAME] Property: Abri" at bounding box center [745, 294] width 914 height 55
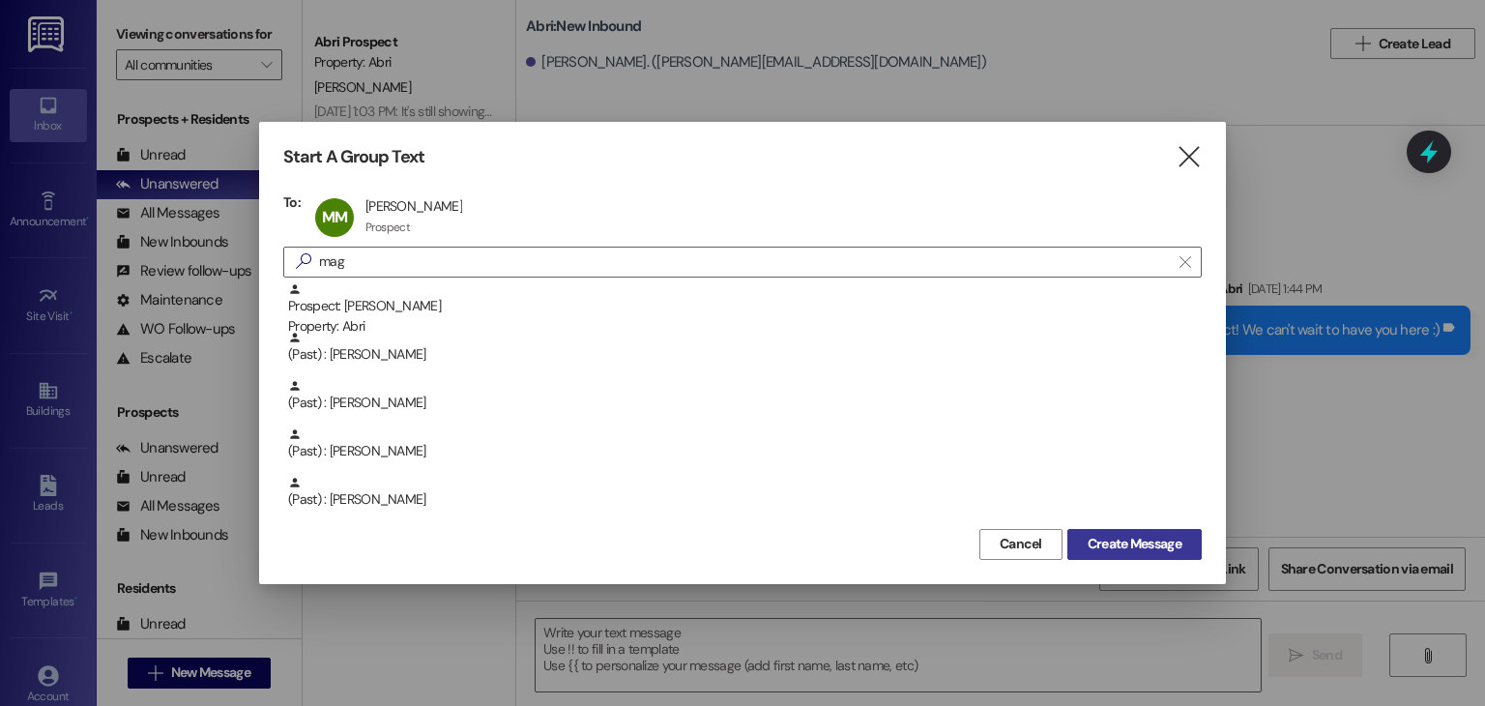
click at [1110, 538] on span "Create Message" at bounding box center [1135, 544] width 94 height 20
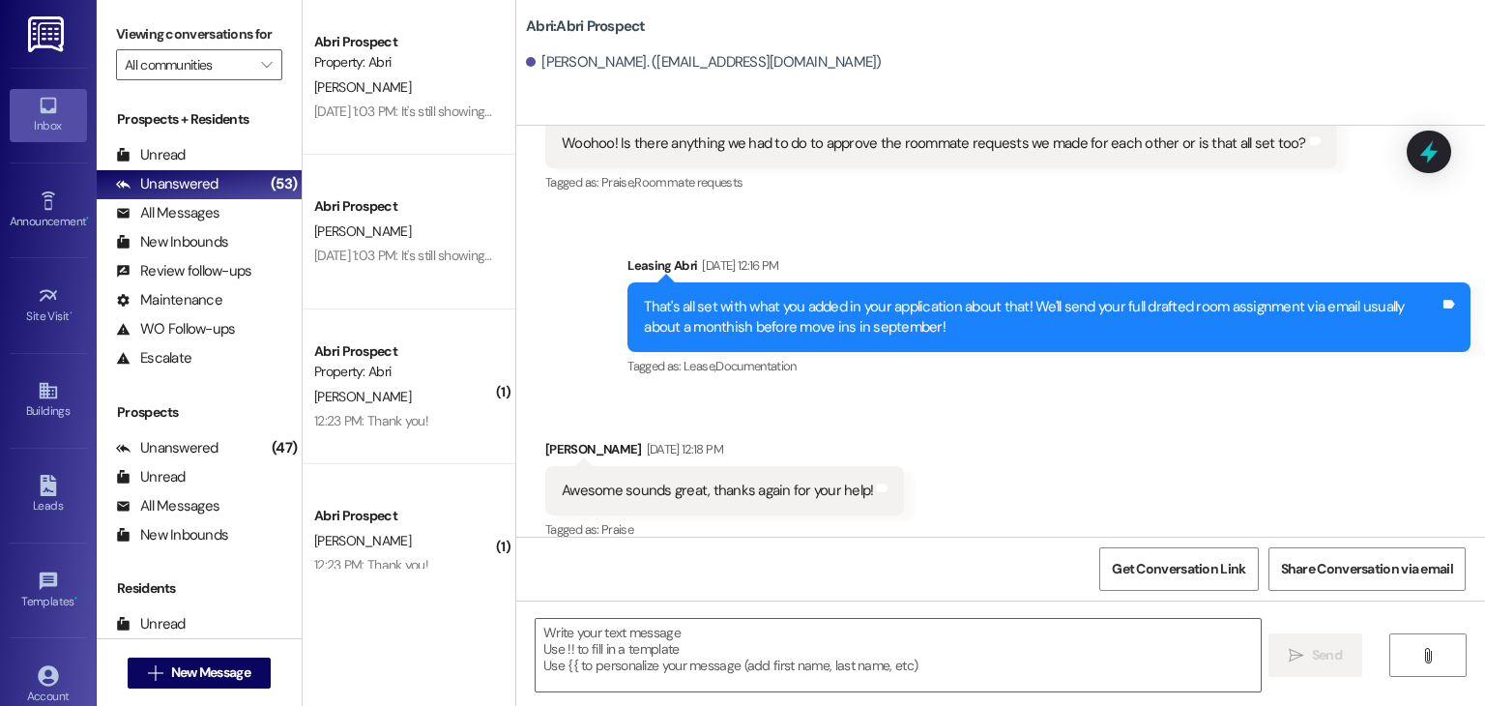
scroll to position [3955, 0]
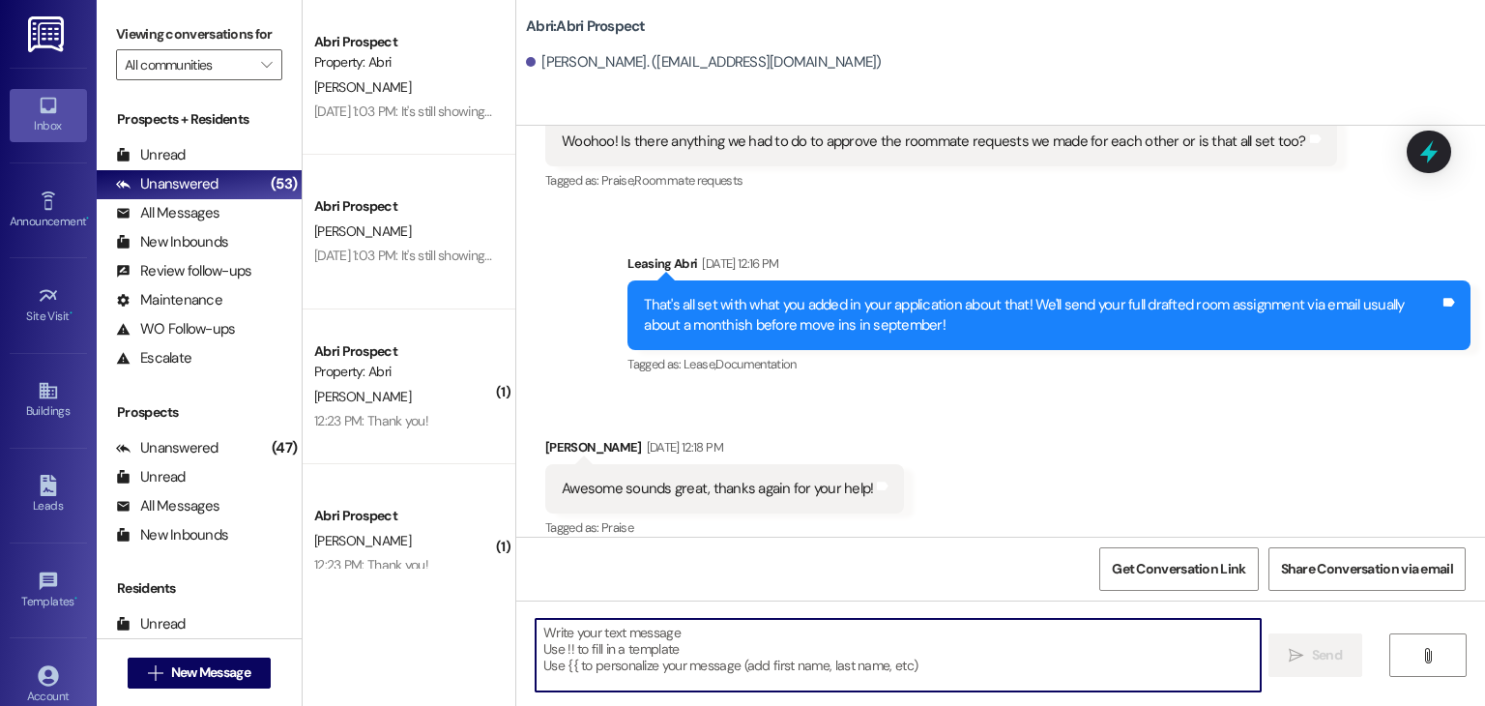
click at [631, 622] on textarea at bounding box center [898, 655] width 724 height 73
paste textarea "Hey! This is Preslee with the Abri apartments. Just sent over your lease extens…"
type textarea "Hey! This is Preslee with the Abri apartments. Just sent over your lease extens…"
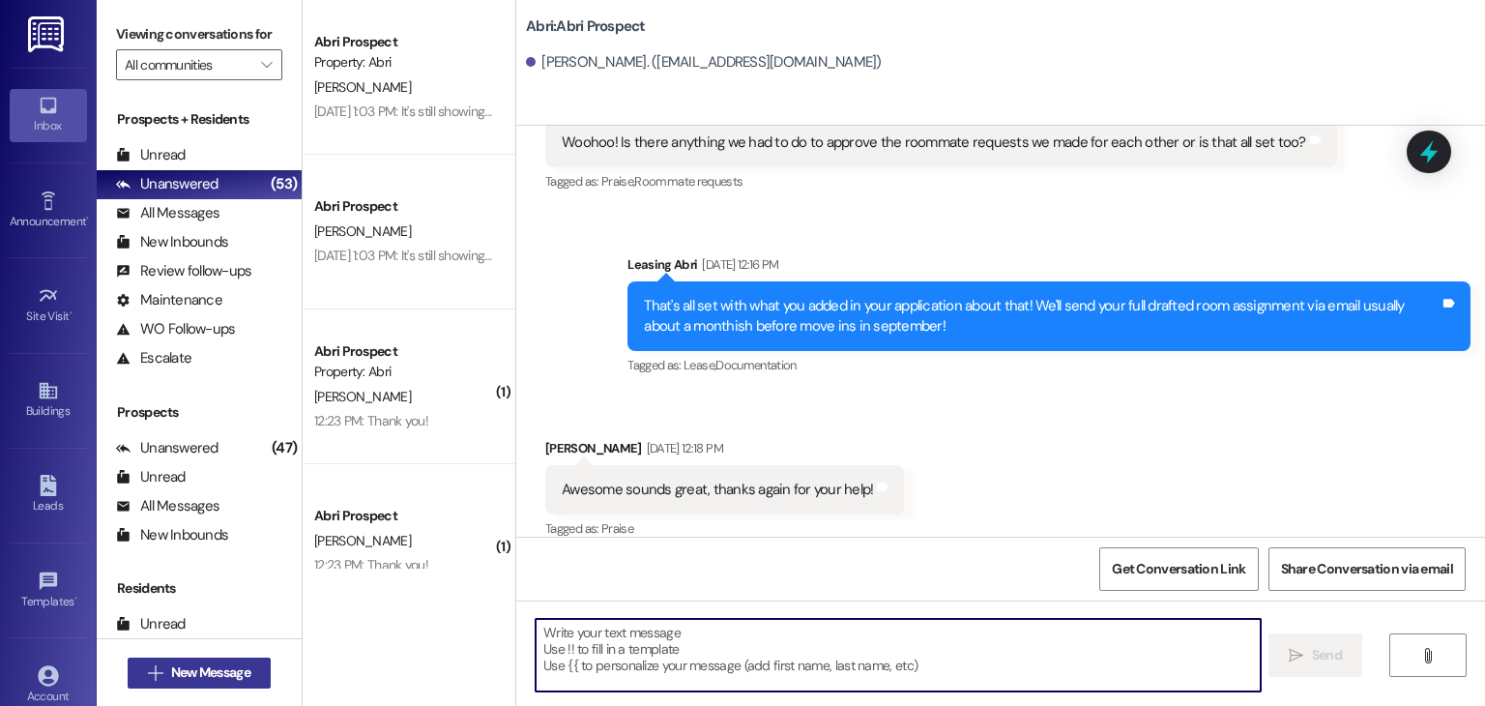
click at [206, 678] on span "New Message" at bounding box center [210, 672] width 79 height 20
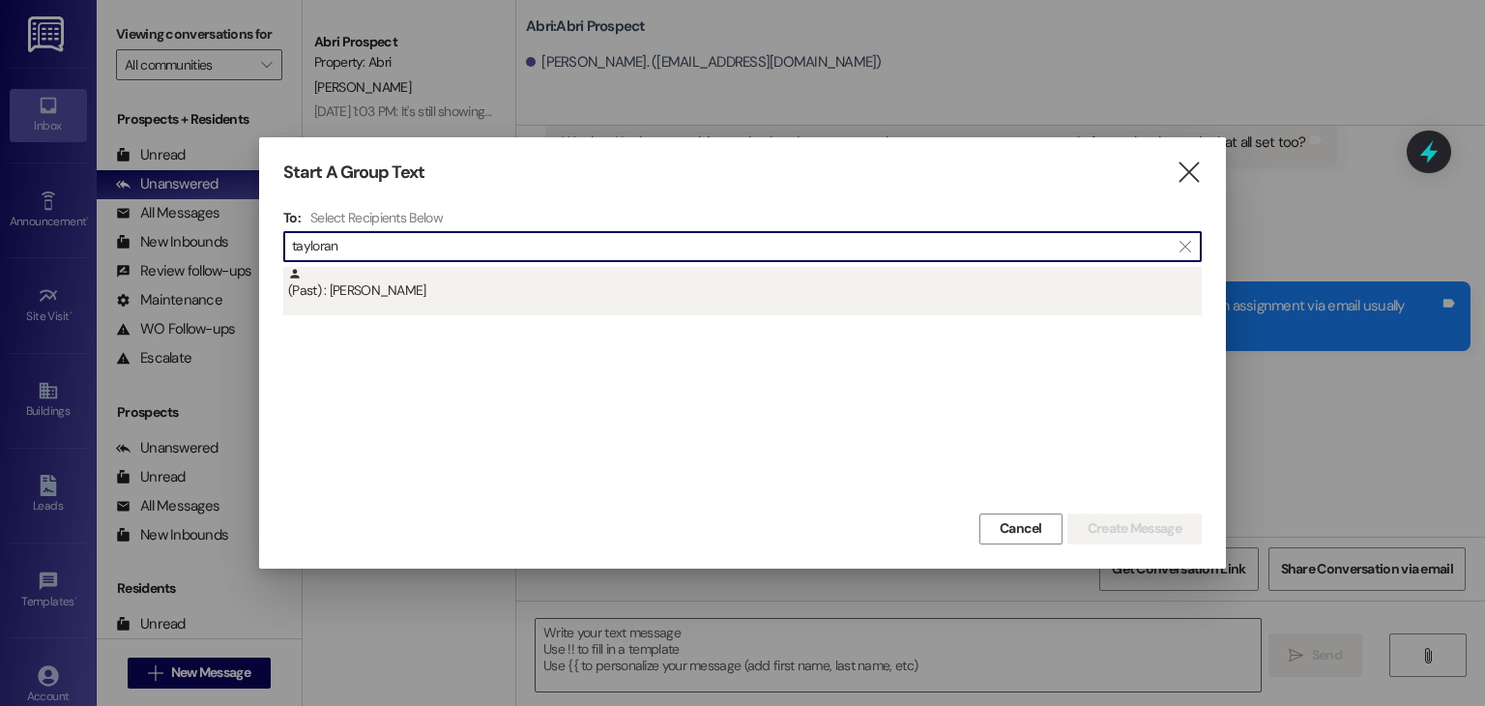
type input "tayloran"
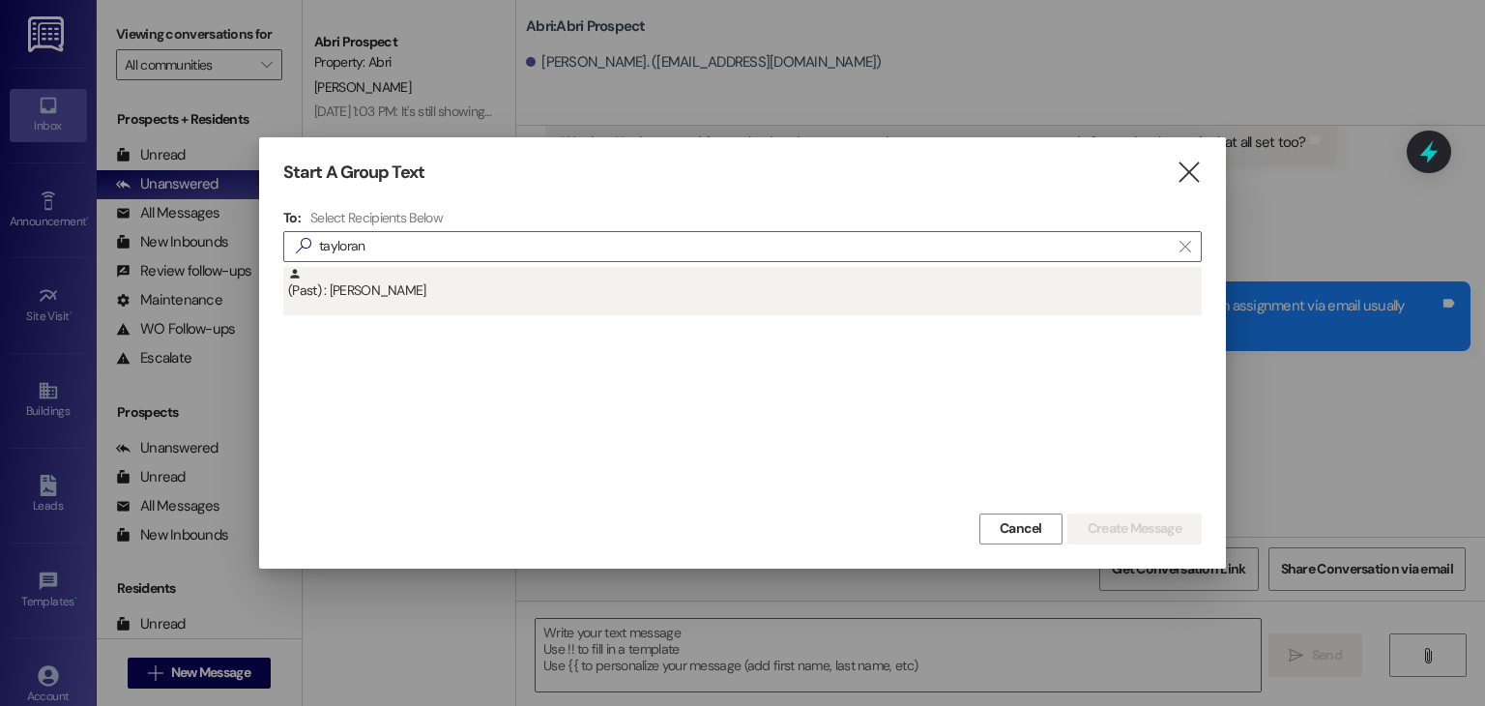
click at [454, 287] on div "(Past) : [PERSON_NAME]" at bounding box center [745, 284] width 914 height 34
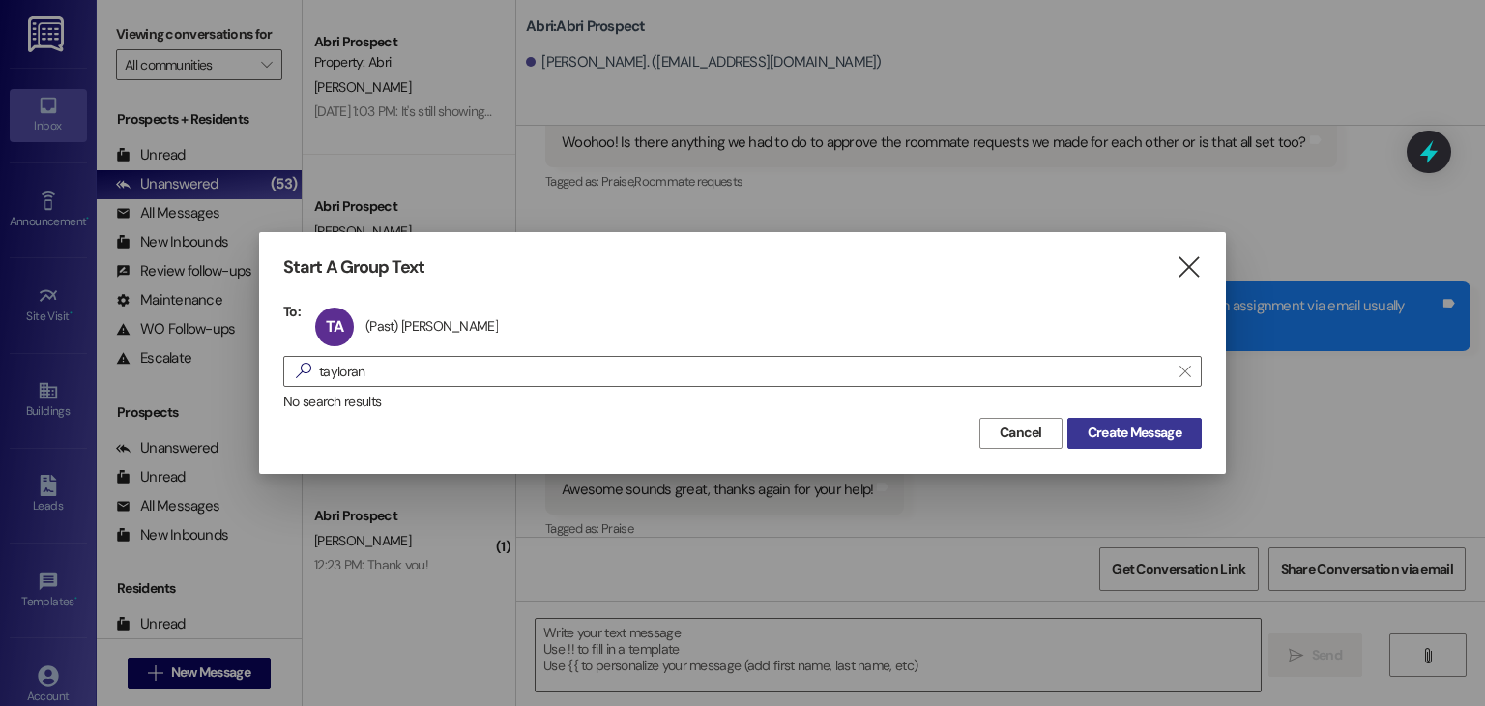
click at [1101, 430] on span "Create Message" at bounding box center [1135, 433] width 94 height 20
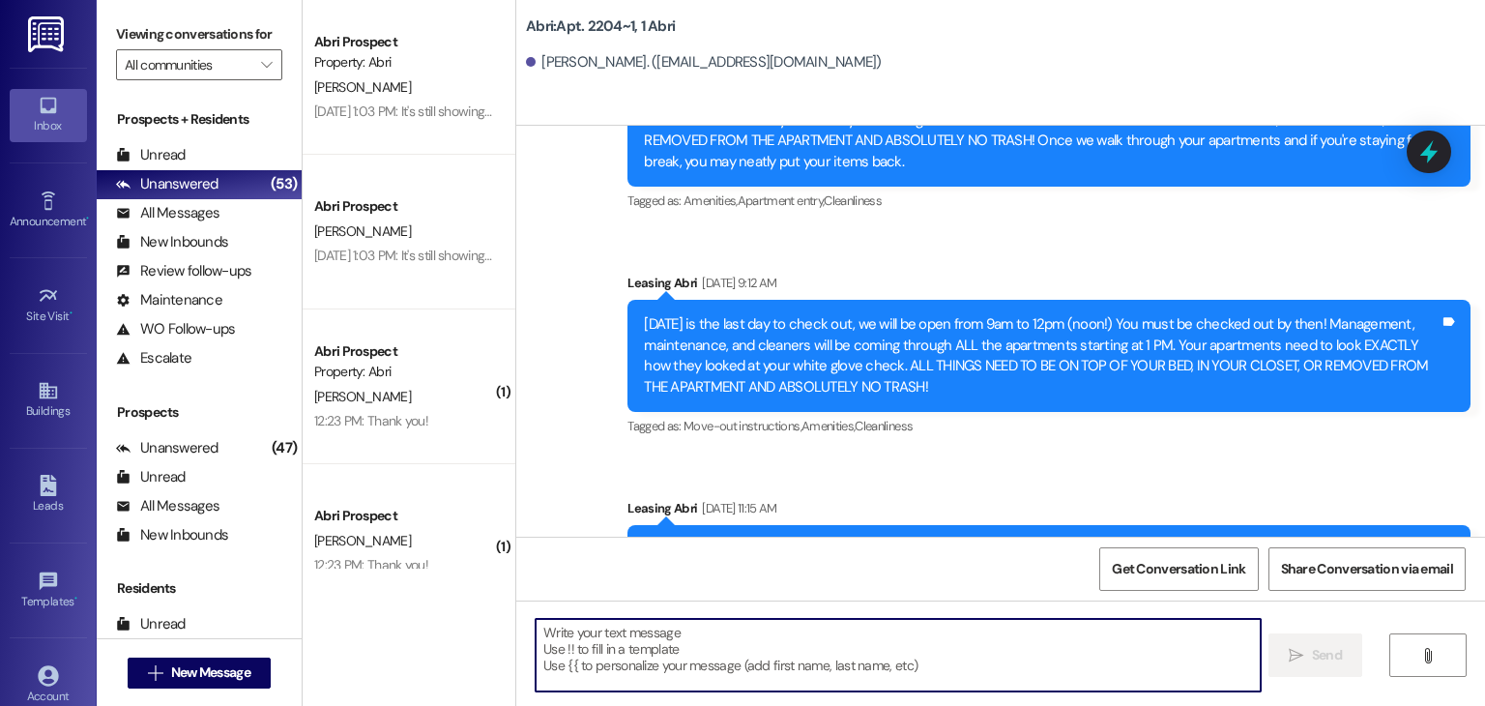
click at [820, 651] on textarea at bounding box center [898, 655] width 724 height 73
paste textarea "Hey! This is Preslee with the Abri apartments. Just sent over your lease extens…"
type textarea "Hey! This is Preslee with the Abri apartments. Just sent over your lease extens…"
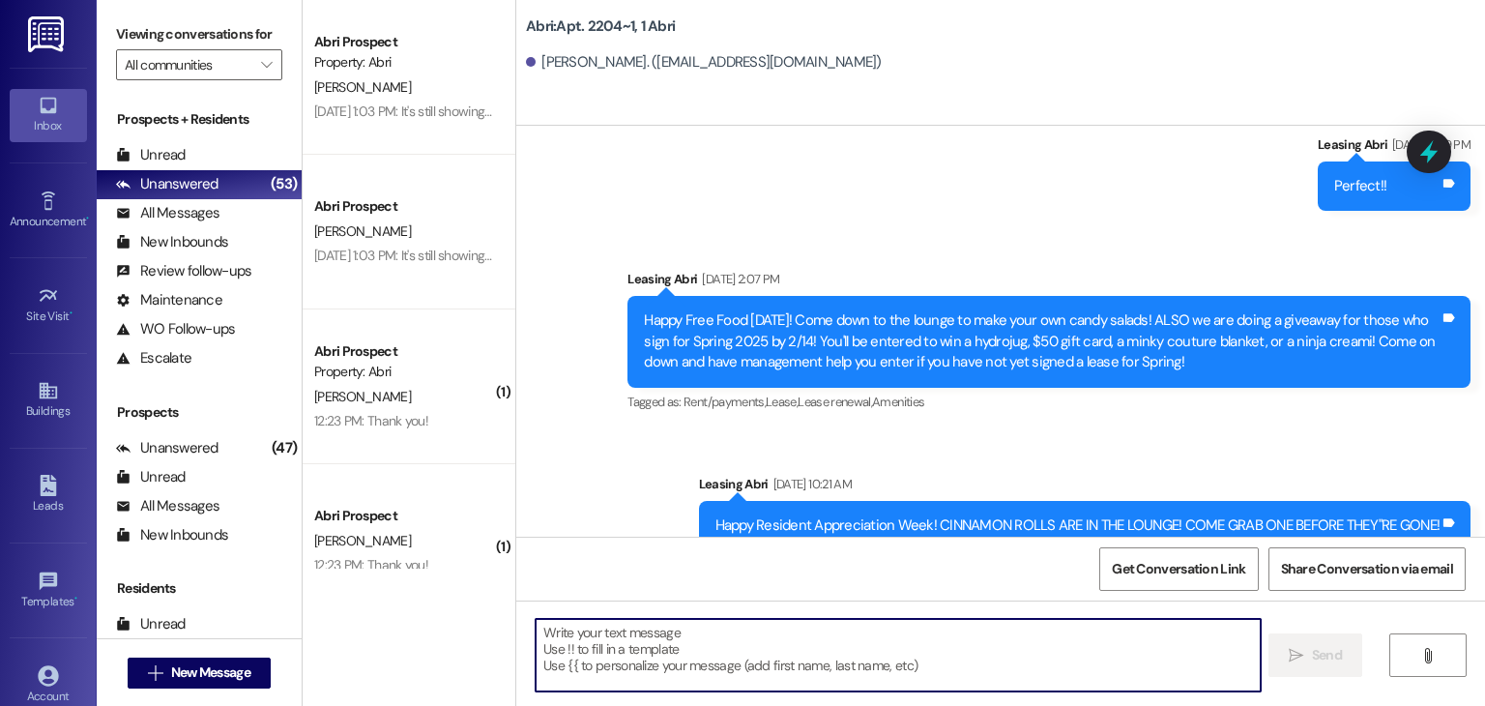
scroll to position [11701, 0]
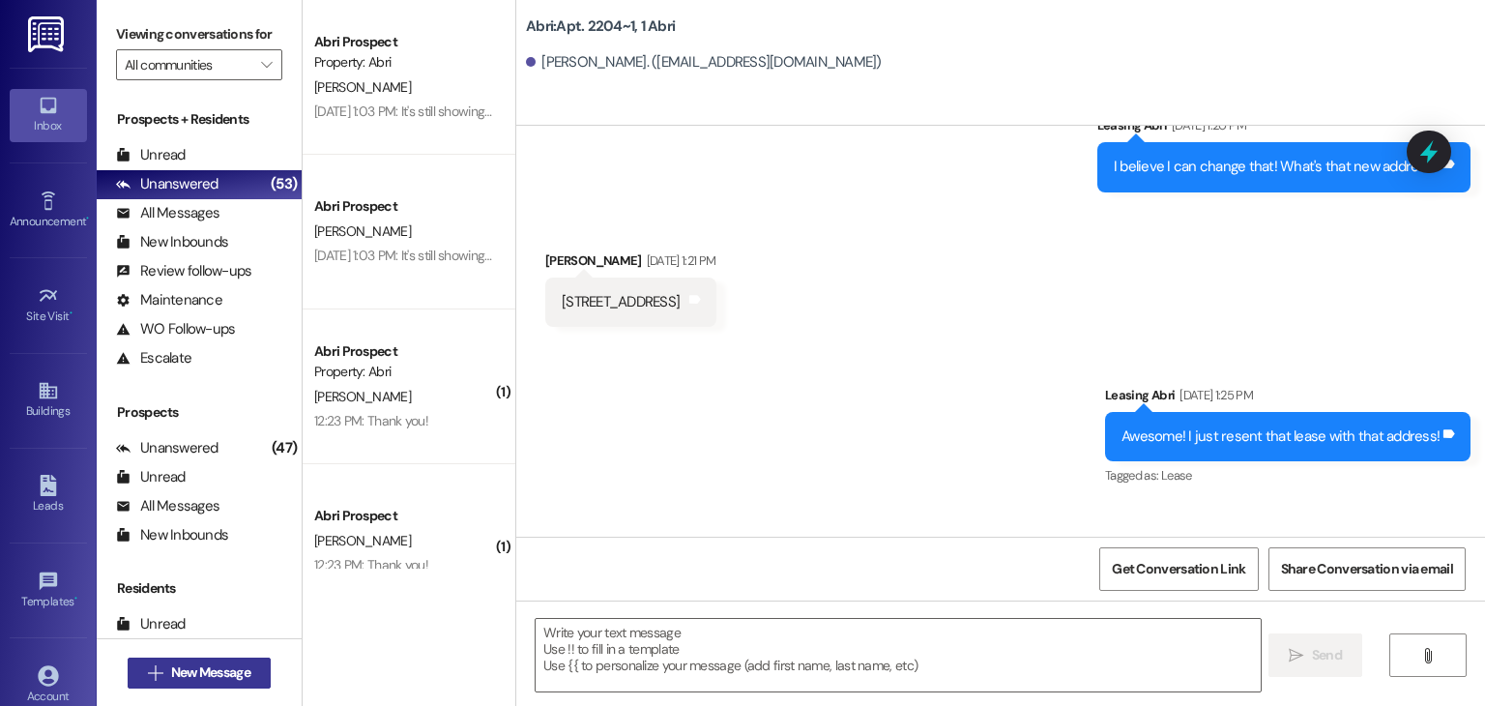
click at [246, 673] on span "New Message" at bounding box center [210, 672] width 79 height 20
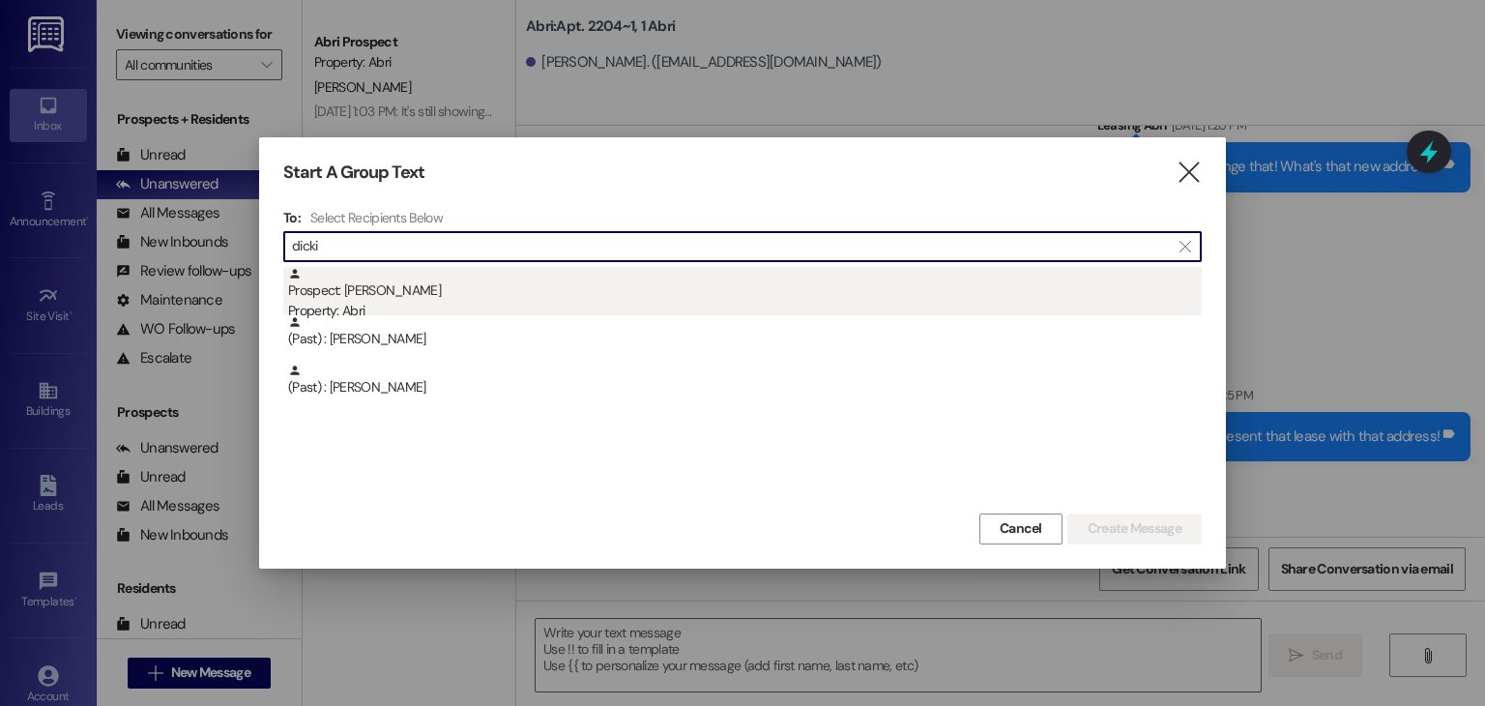
type input "dicki"
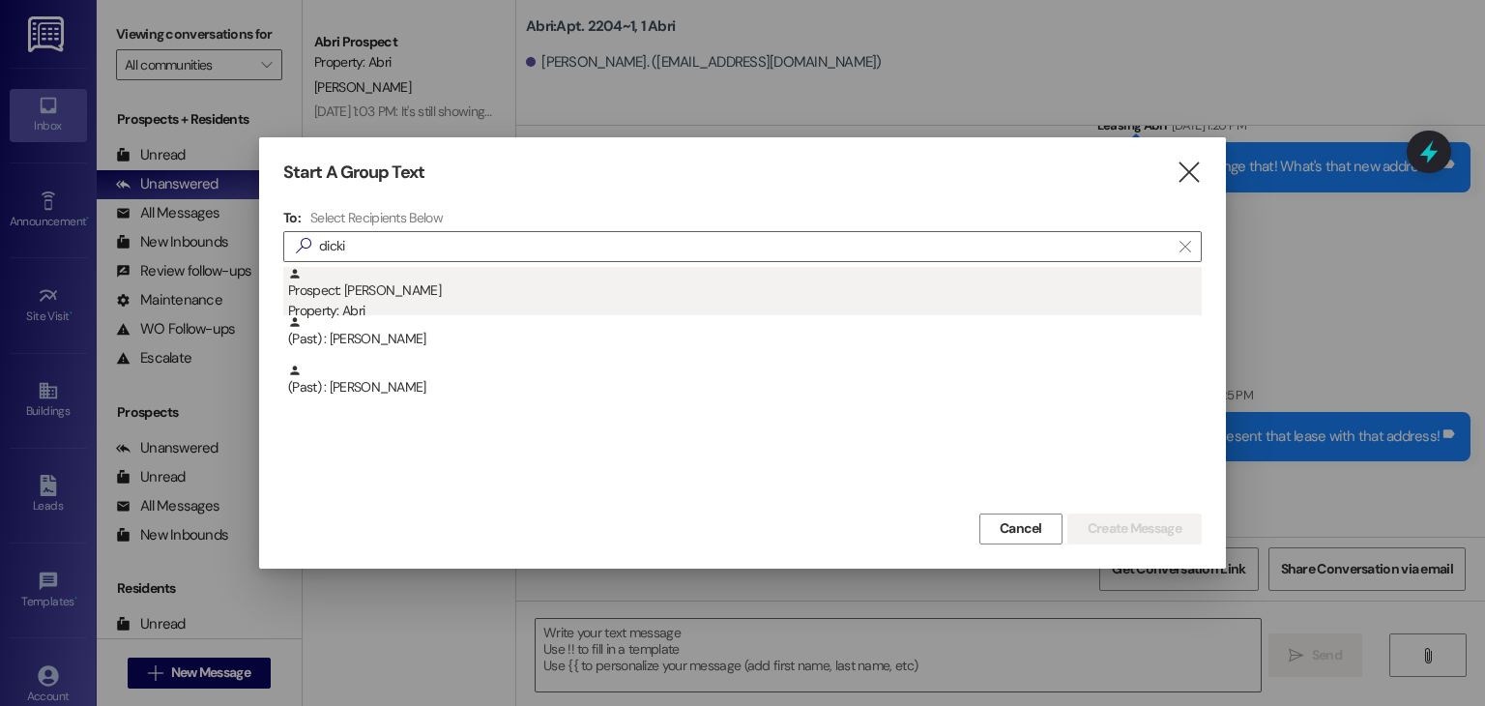
click at [460, 309] on div "Property: Abri" at bounding box center [745, 311] width 914 height 20
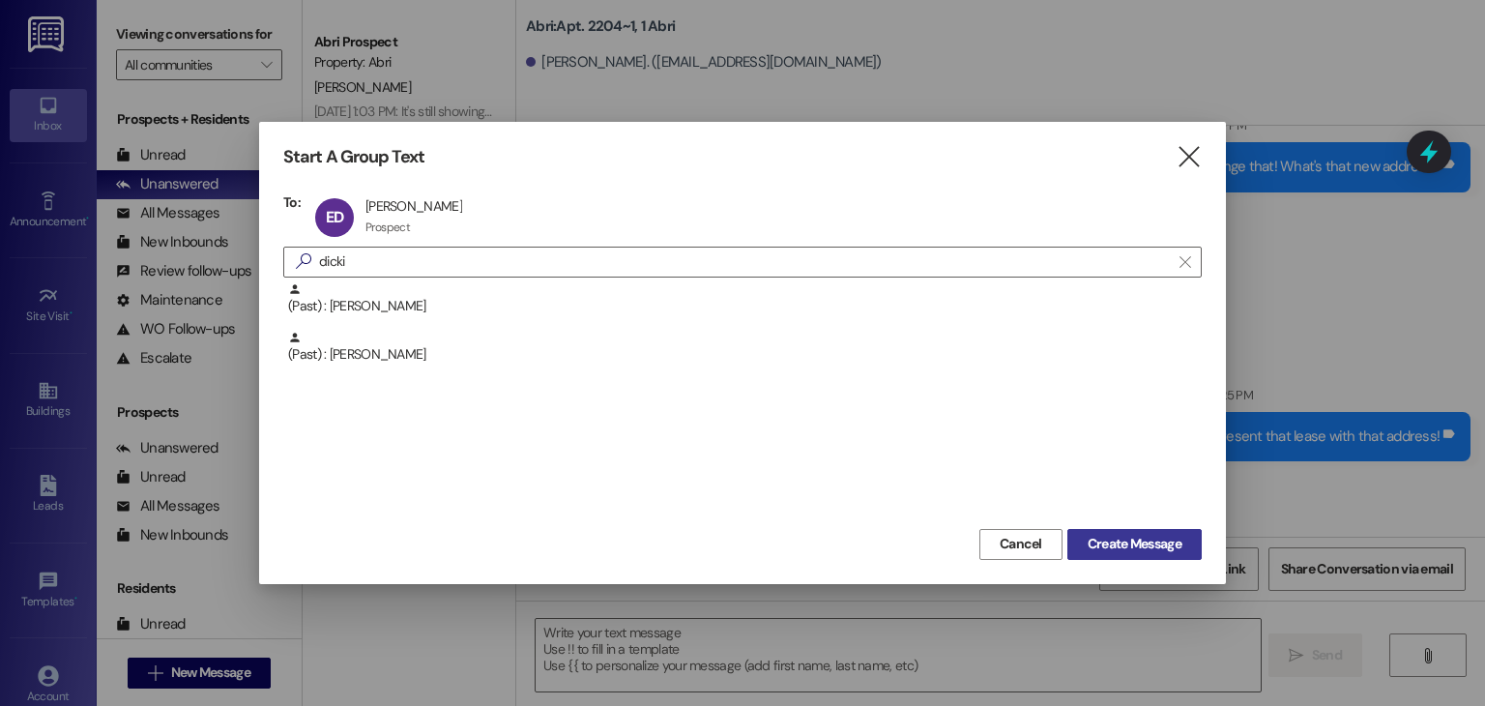
click at [1104, 545] on span "Create Message" at bounding box center [1135, 544] width 94 height 20
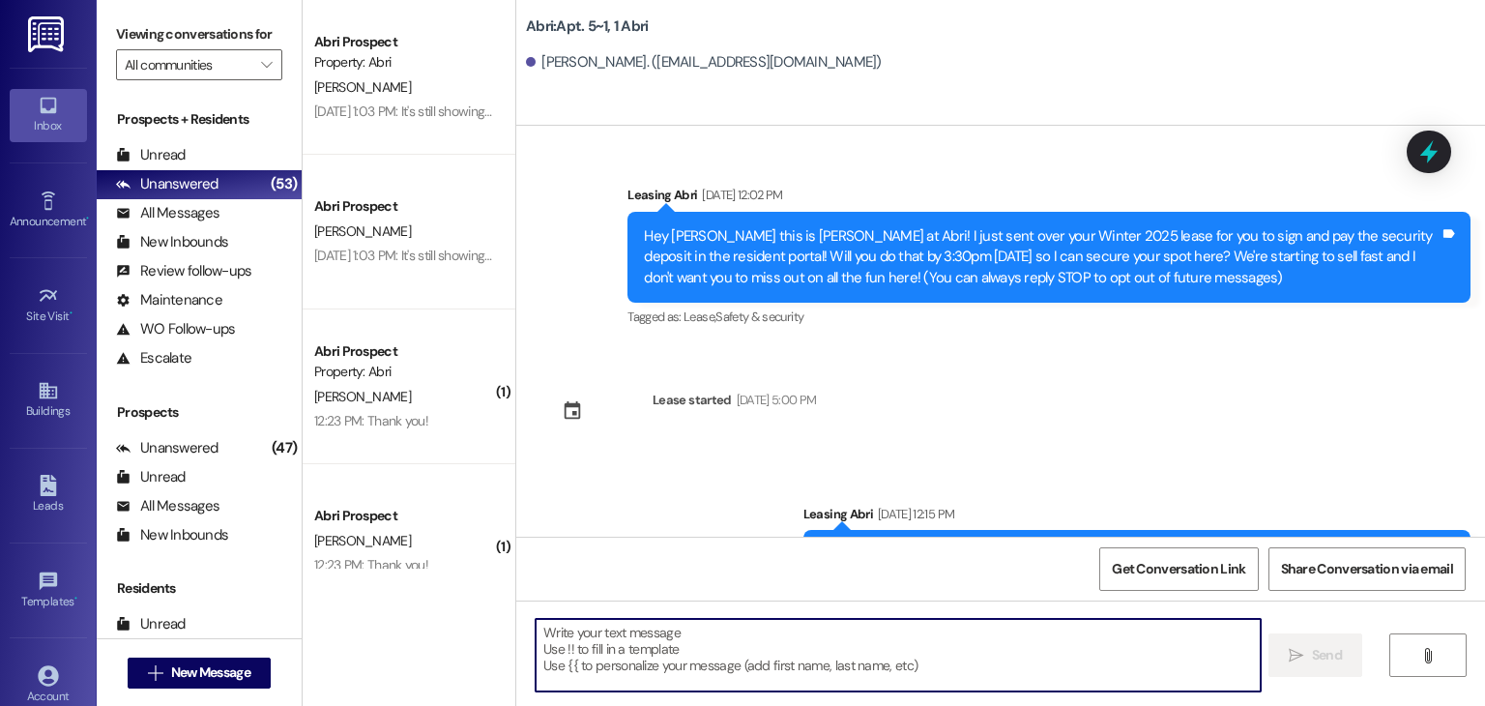
click at [870, 653] on textarea at bounding box center [898, 655] width 724 height 73
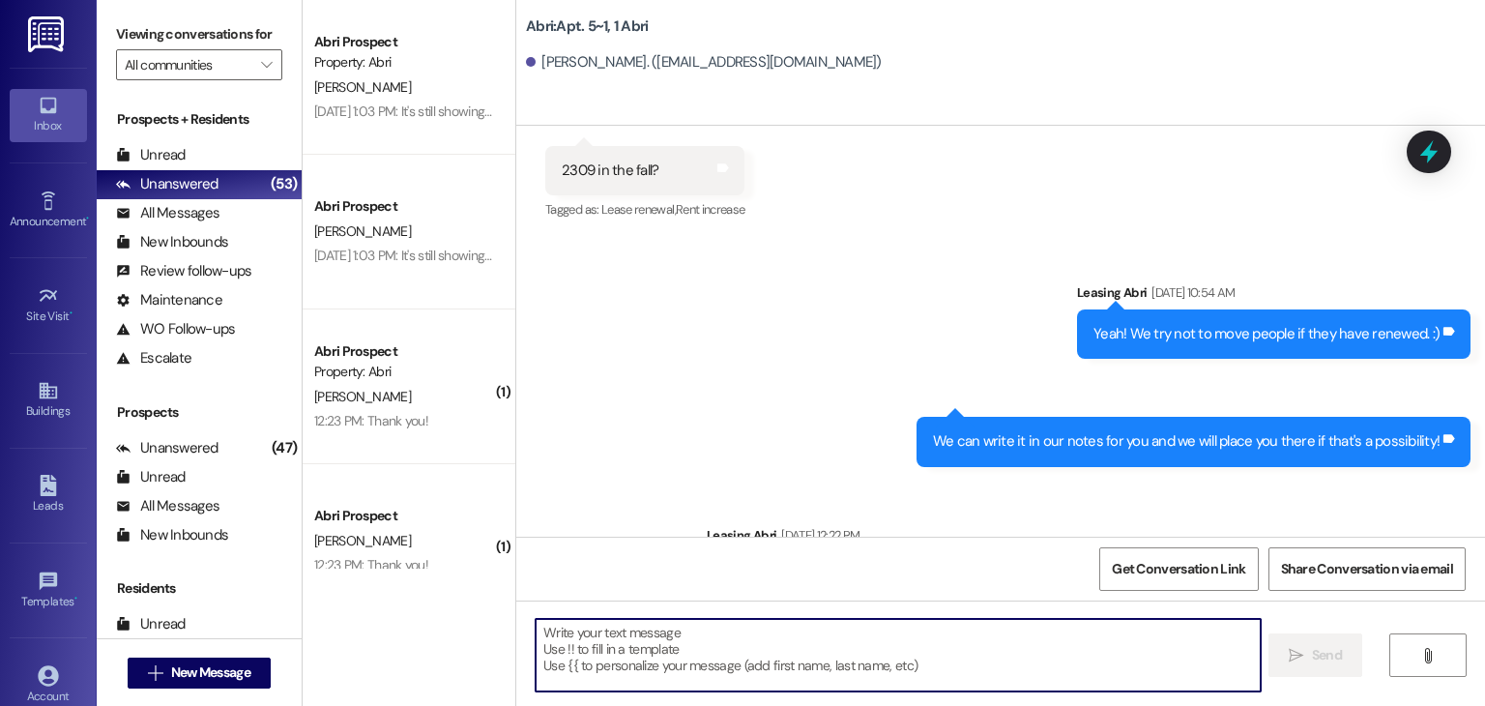
type textarea "Hey! This is Preslee with the Abri apartments. Just sent over your lease extens…"
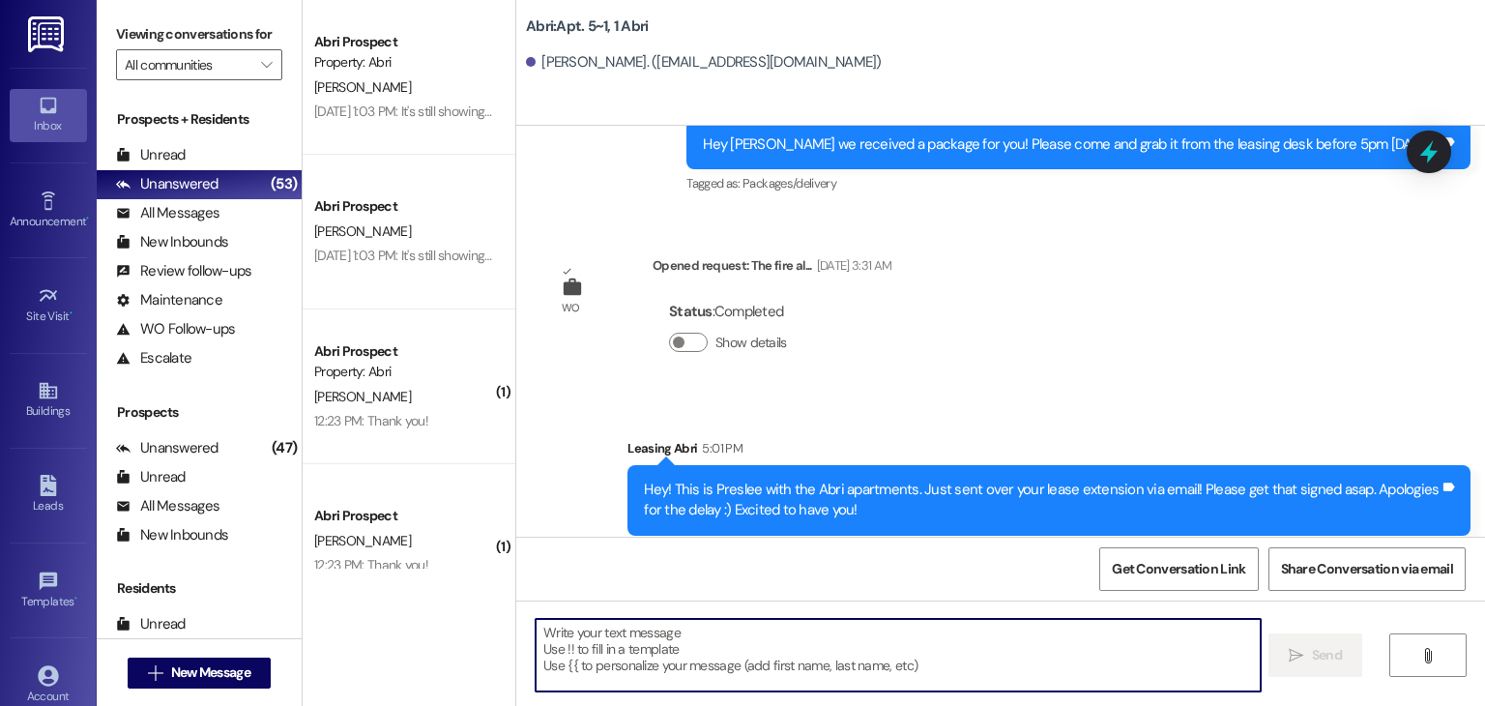
scroll to position [8792, 0]
